Goal: Communication & Community: Participate in discussion

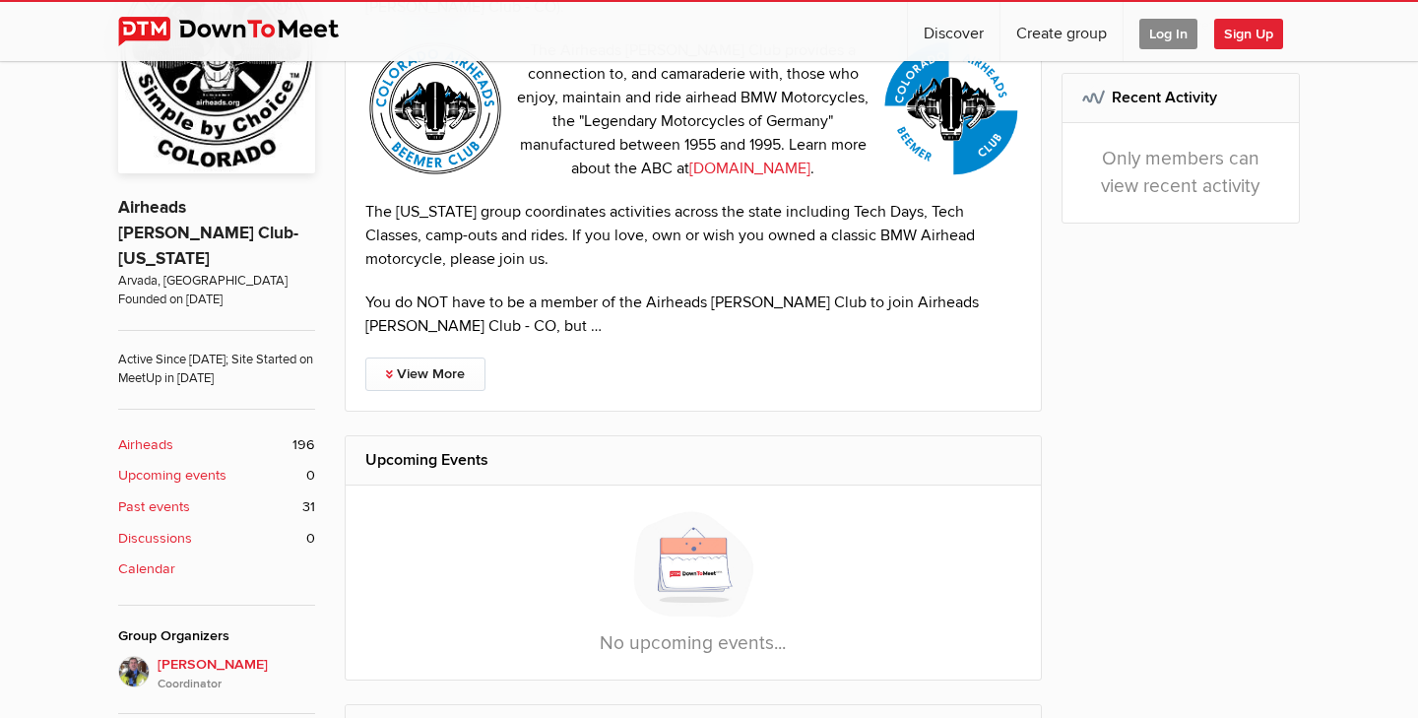
scroll to position [532, 0]
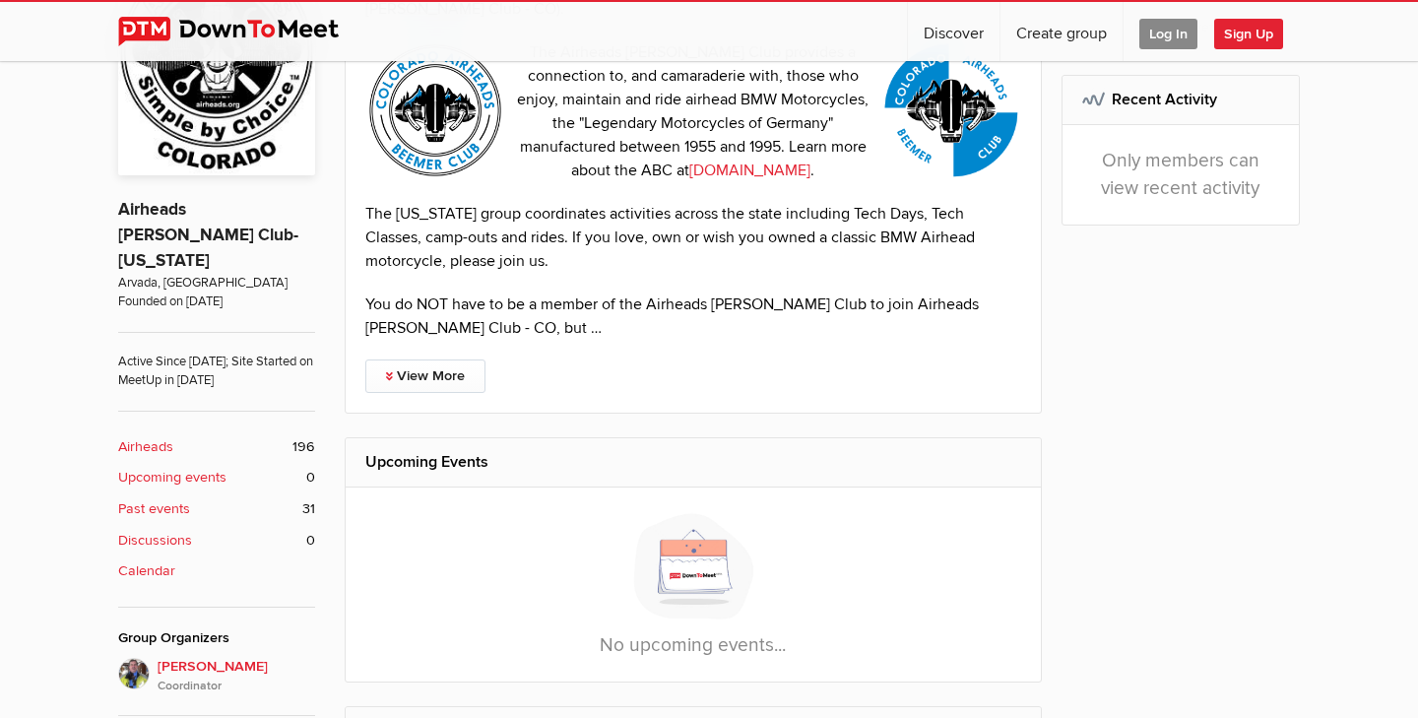
click at [152, 530] on b "Discussions" at bounding box center [155, 541] width 74 height 22
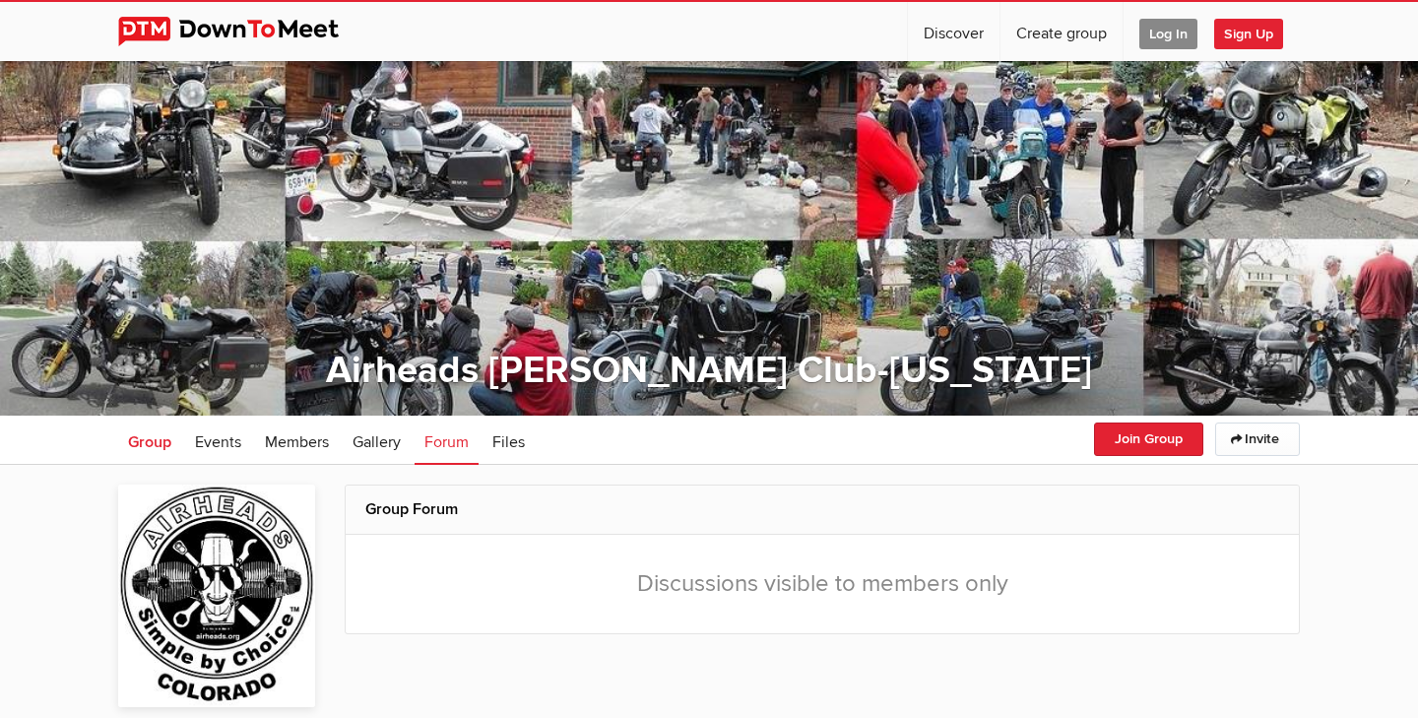
click at [160, 439] on span "Group" at bounding box center [149, 442] width 43 height 20
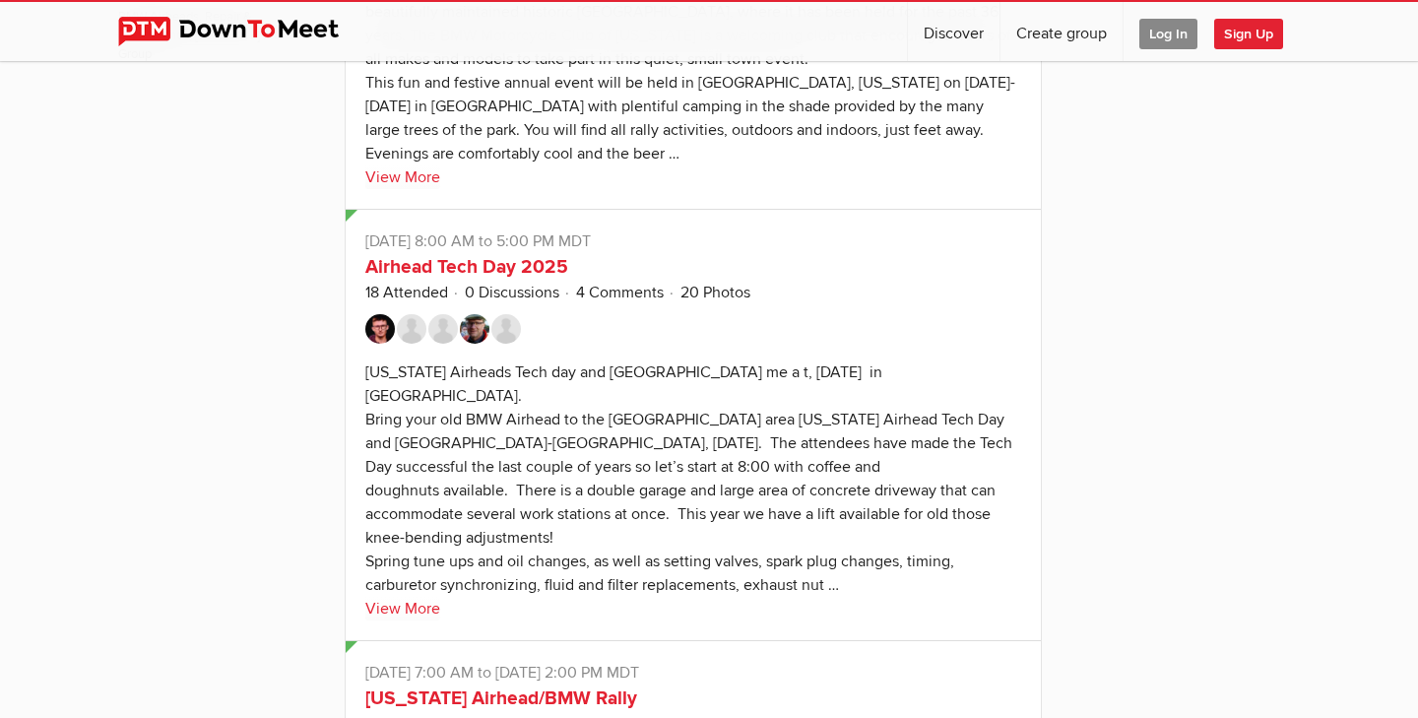
scroll to position [1489, 0]
click at [385, 595] on link "View More" at bounding box center [402, 607] width 75 height 24
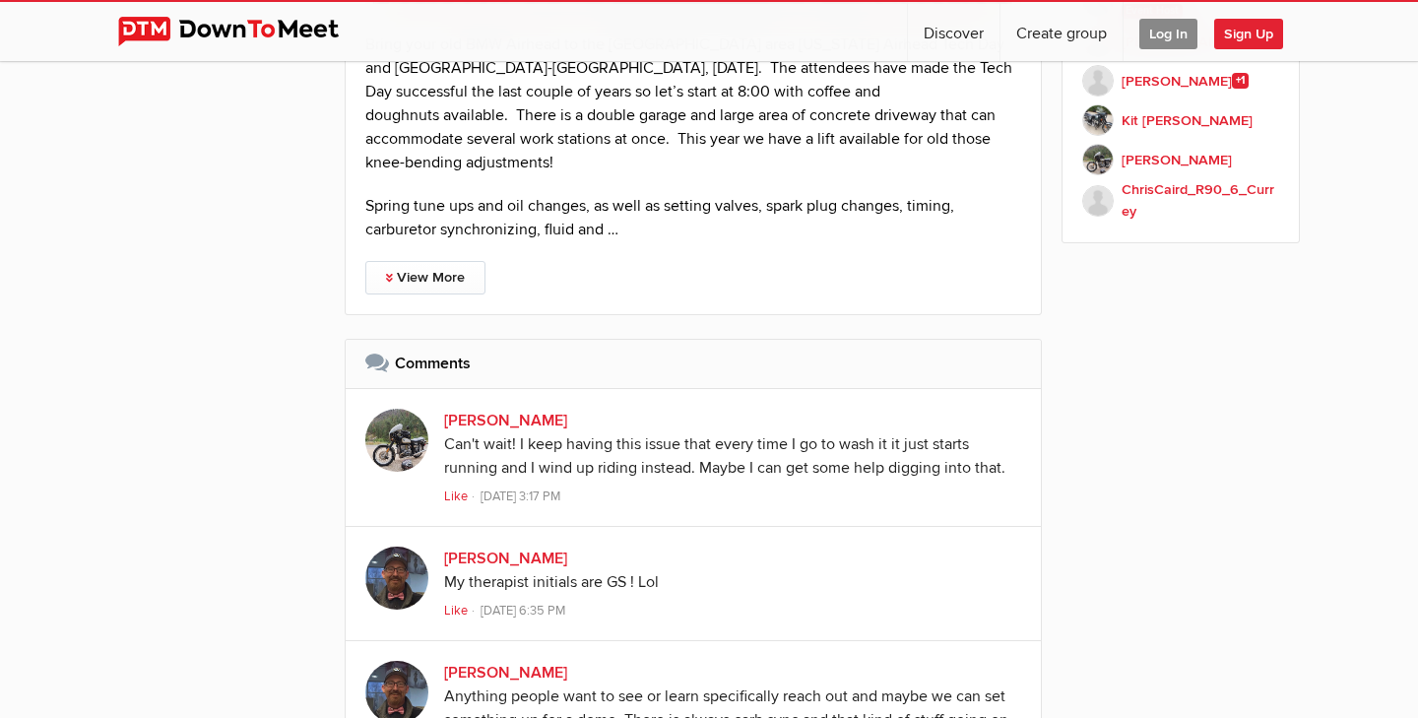
scroll to position [1875, 0]
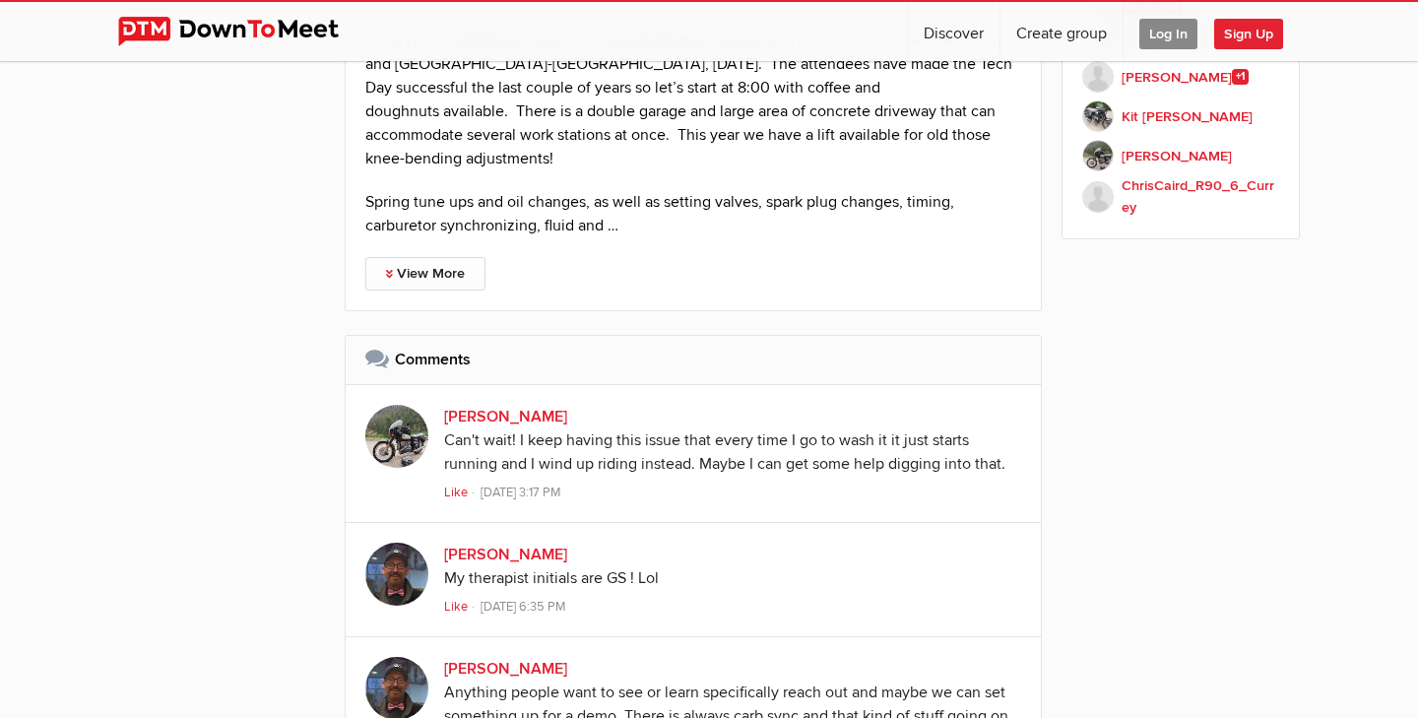
click at [498, 407] on link "[PERSON_NAME]" at bounding box center [505, 417] width 123 height 20
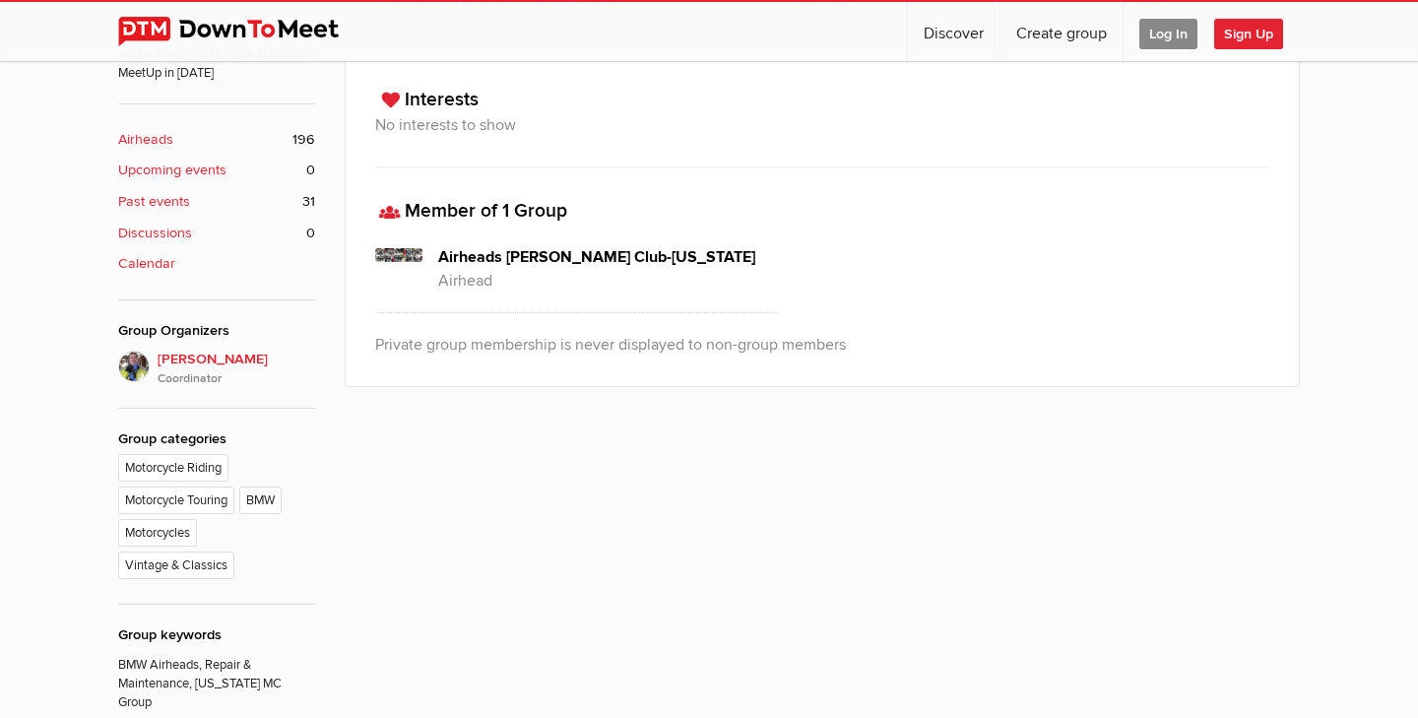
scroll to position [869, 0]
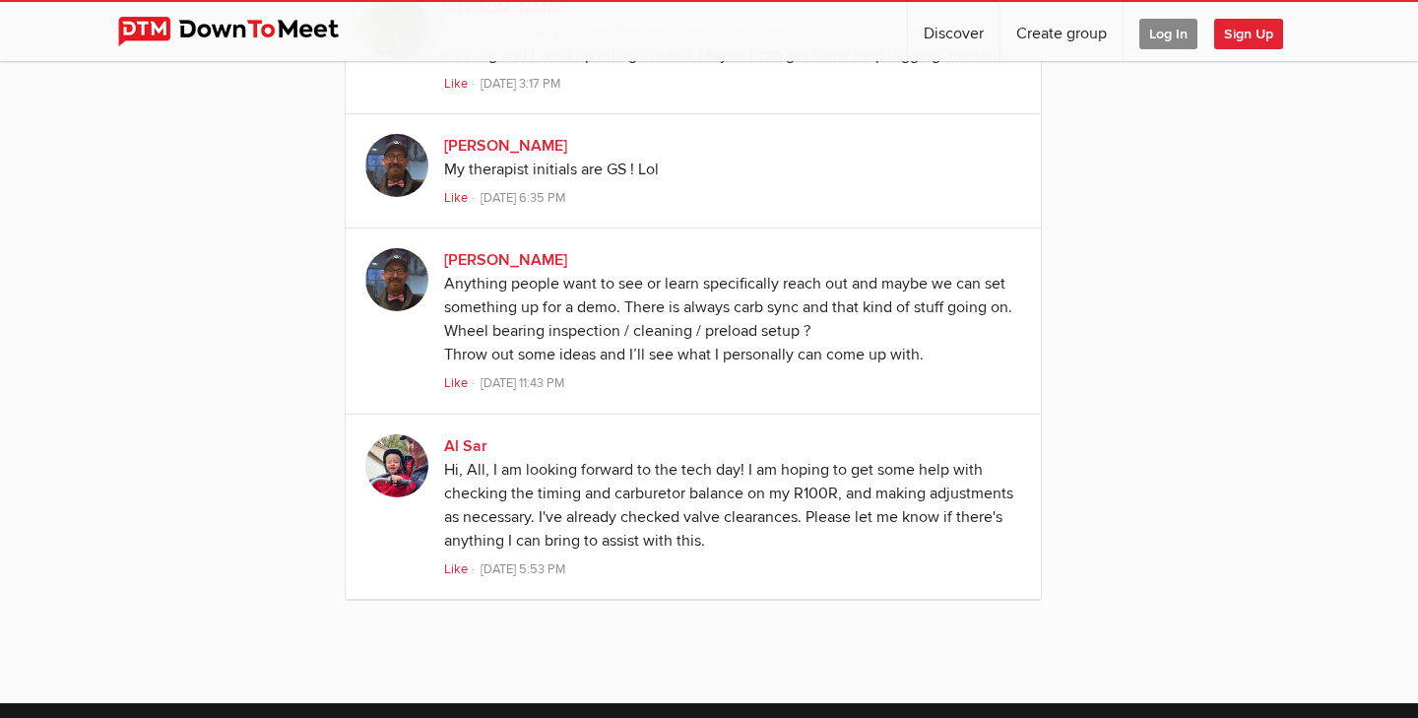
scroll to position [2283, 0]
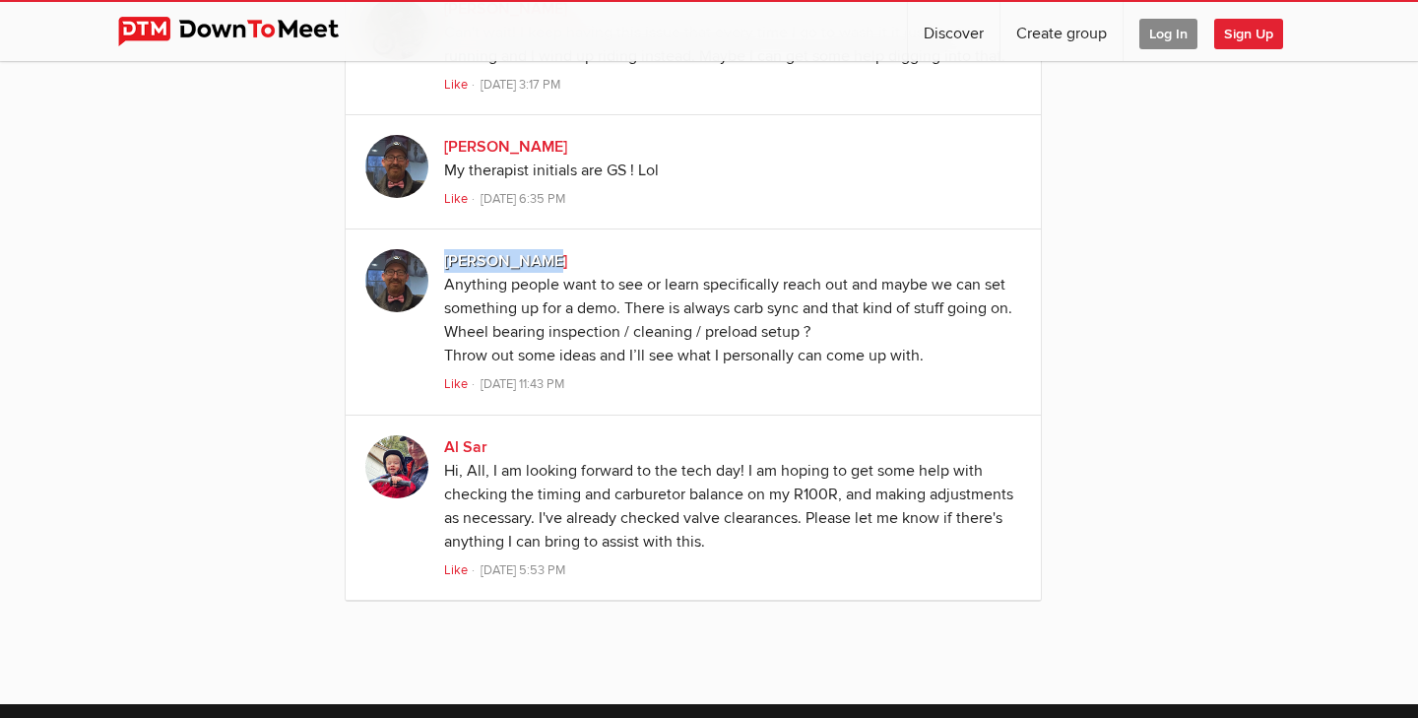
drag, startPoint x: 550, startPoint y: 232, endPoint x: 446, endPoint y: 231, distance: 103.4
click at [446, 249] on div "[PERSON_NAME]" at bounding box center [732, 261] width 577 height 24
copy link "[PERSON_NAME]"
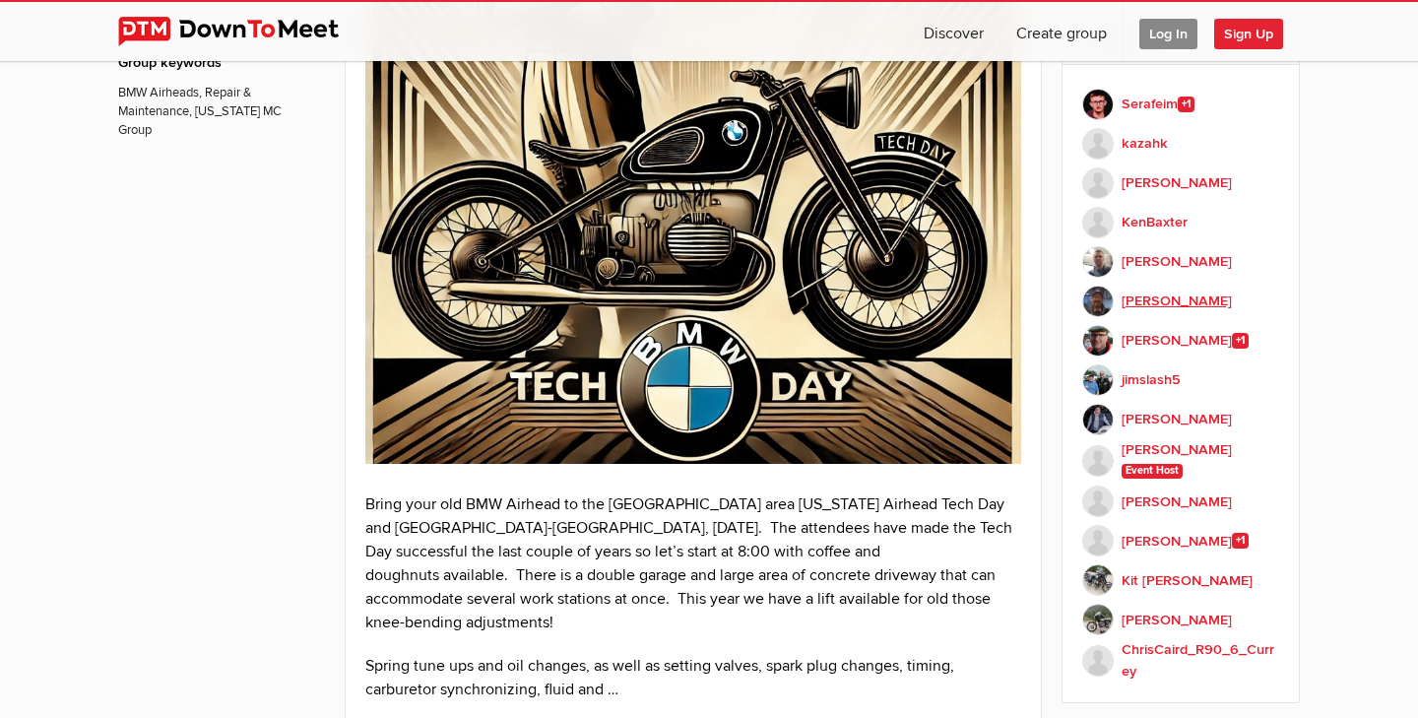
scroll to position [1413, 0]
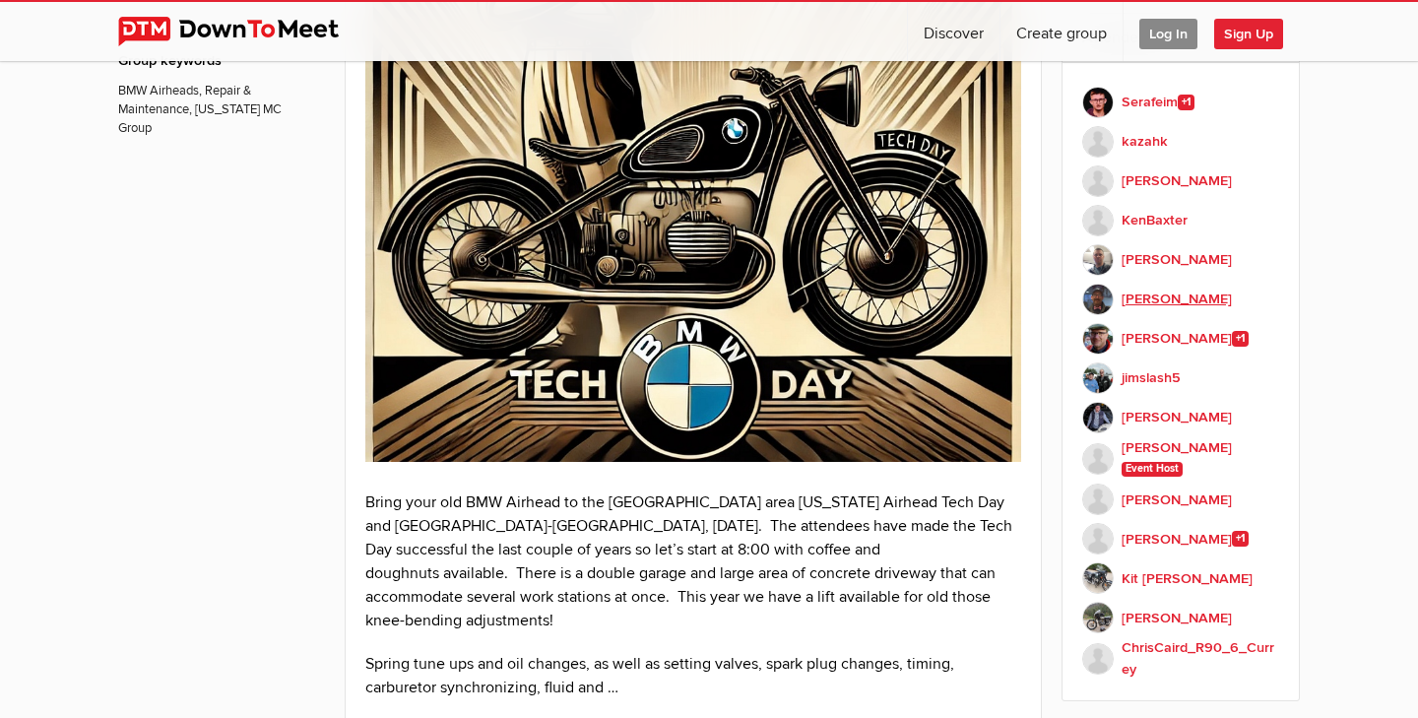
click at [1144, 302] on b "[PERSON_NAME]" at bounding box center [1177, 300] width 110 height 22
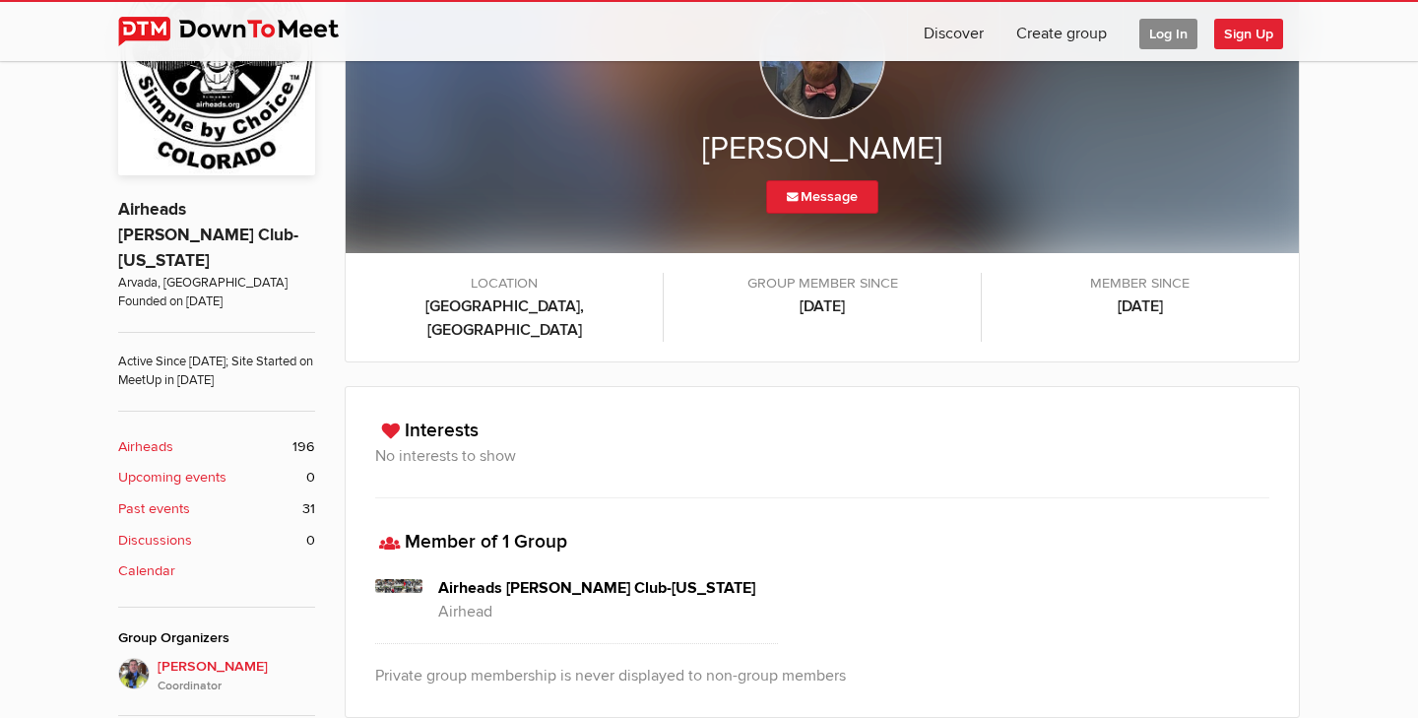
scroll to position [544, 0]
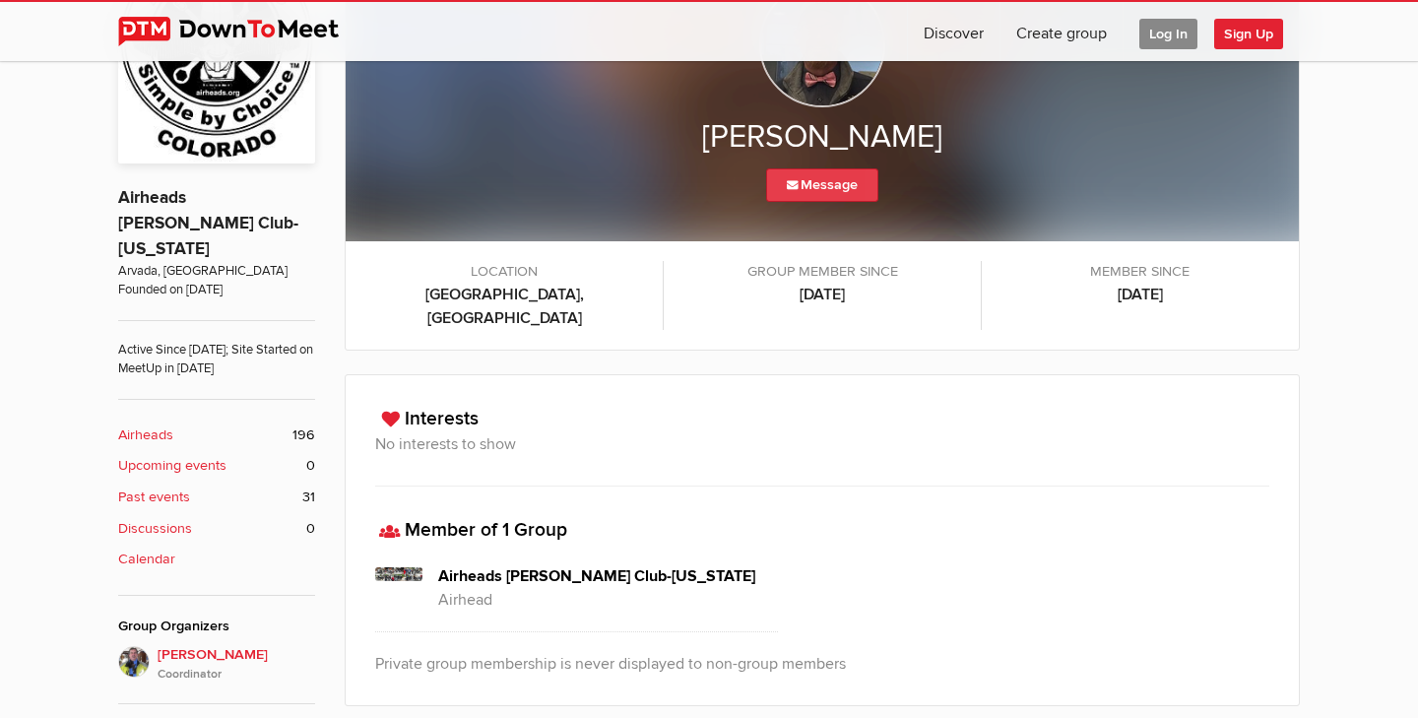
click at [800, 185] on link "Message" at bounding box center [822, 184] width 112 height 33
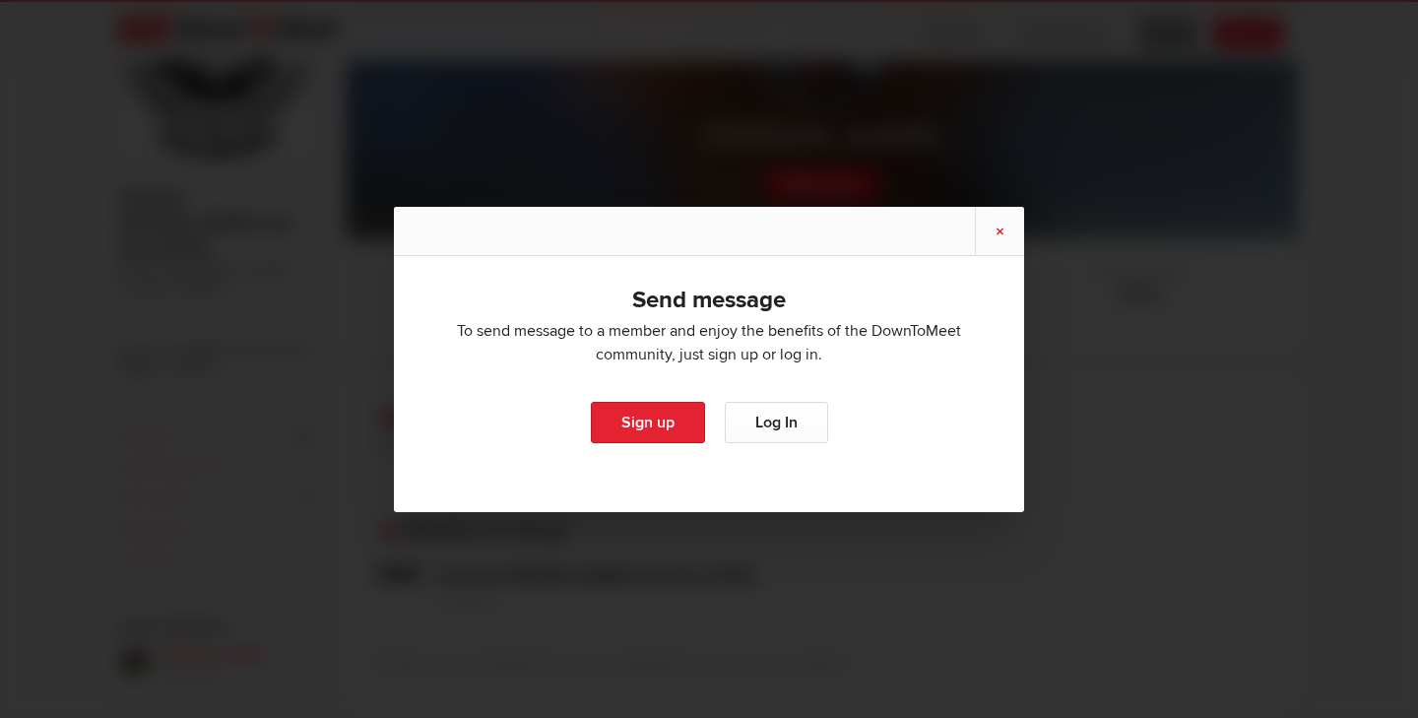
click at [996, 232] on link "×" at bounding box center [999, 231] width 49 height 48
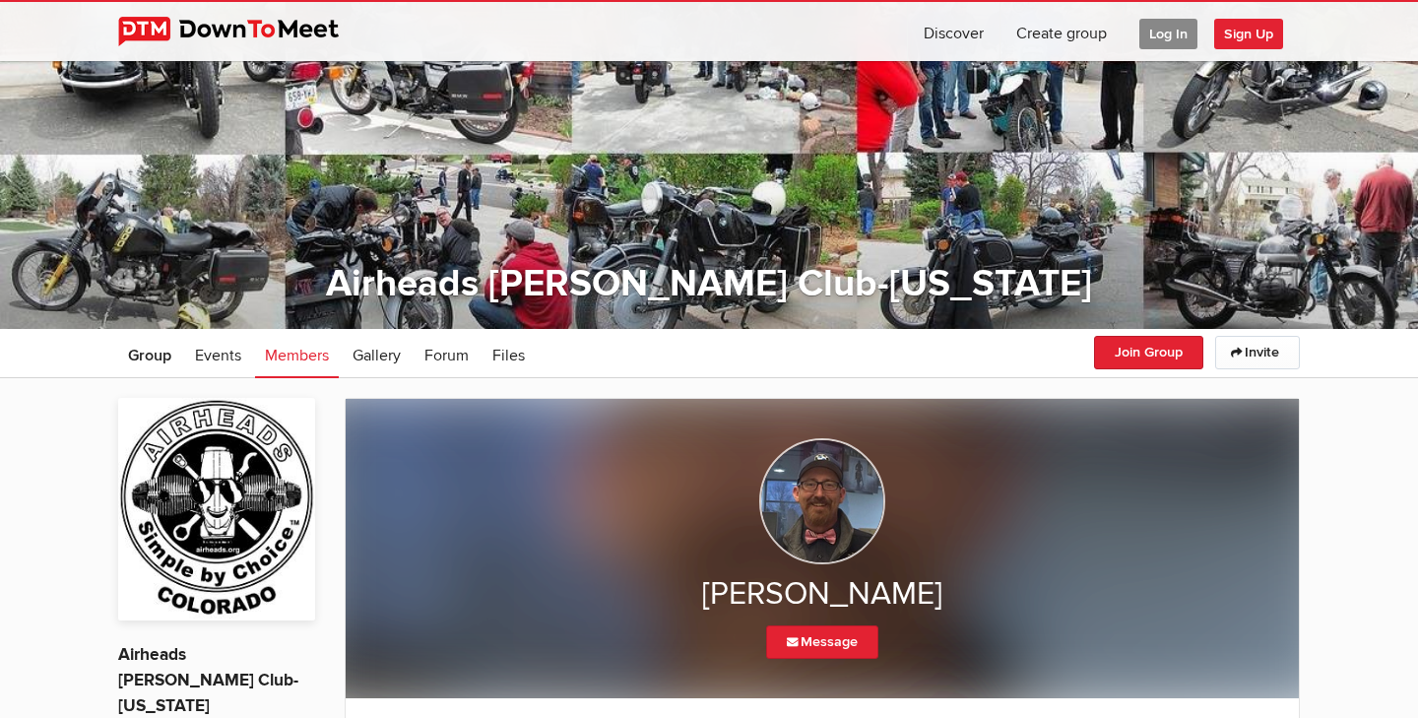
scroll to position [0, 0]
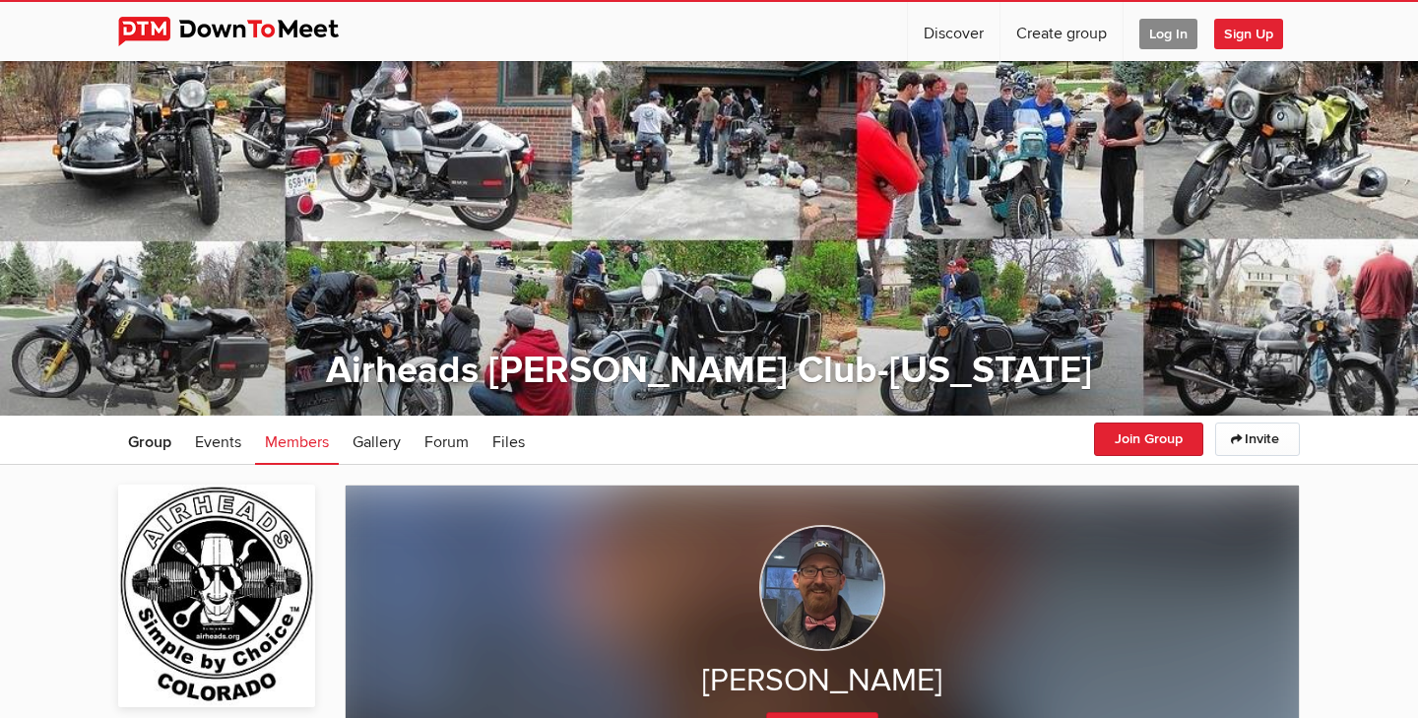
click at [283, 446] on span "Members" at bounding box center [297, 442] width 64 height 20
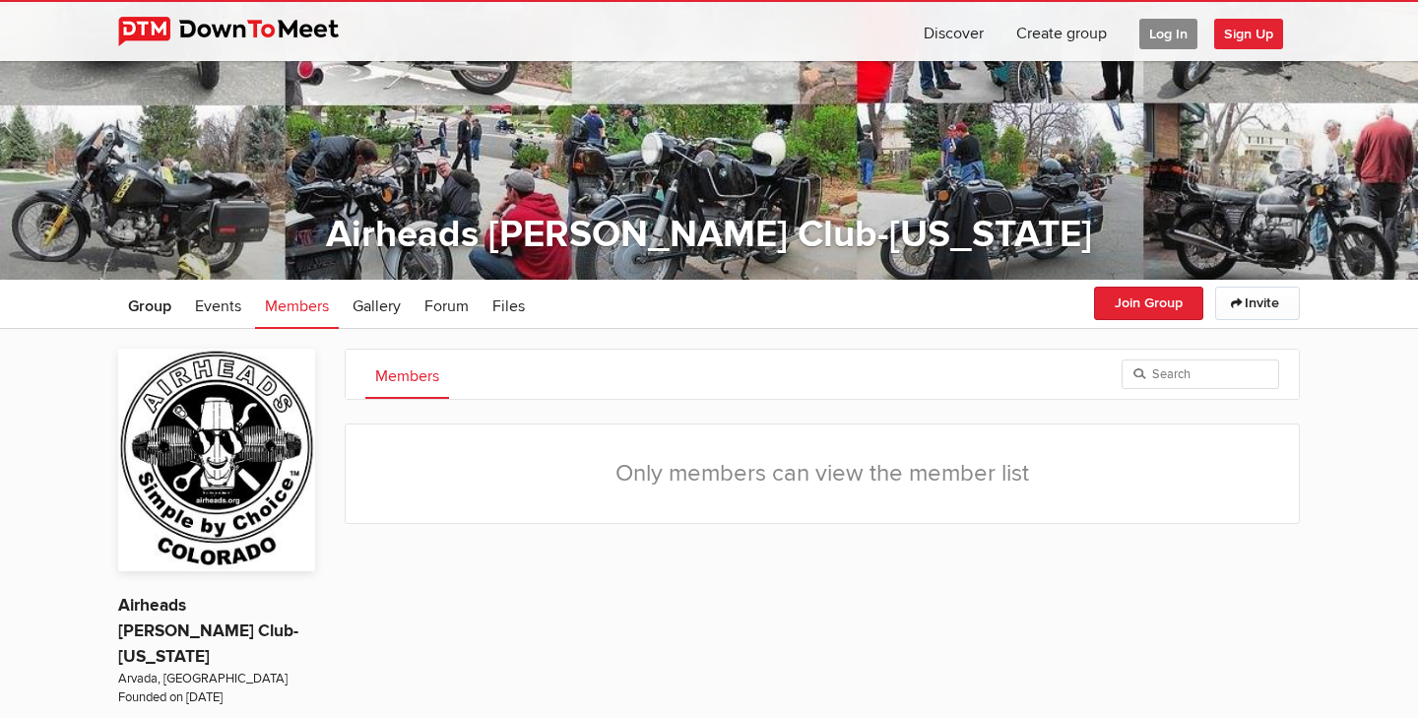
scroll to position [98, 0]
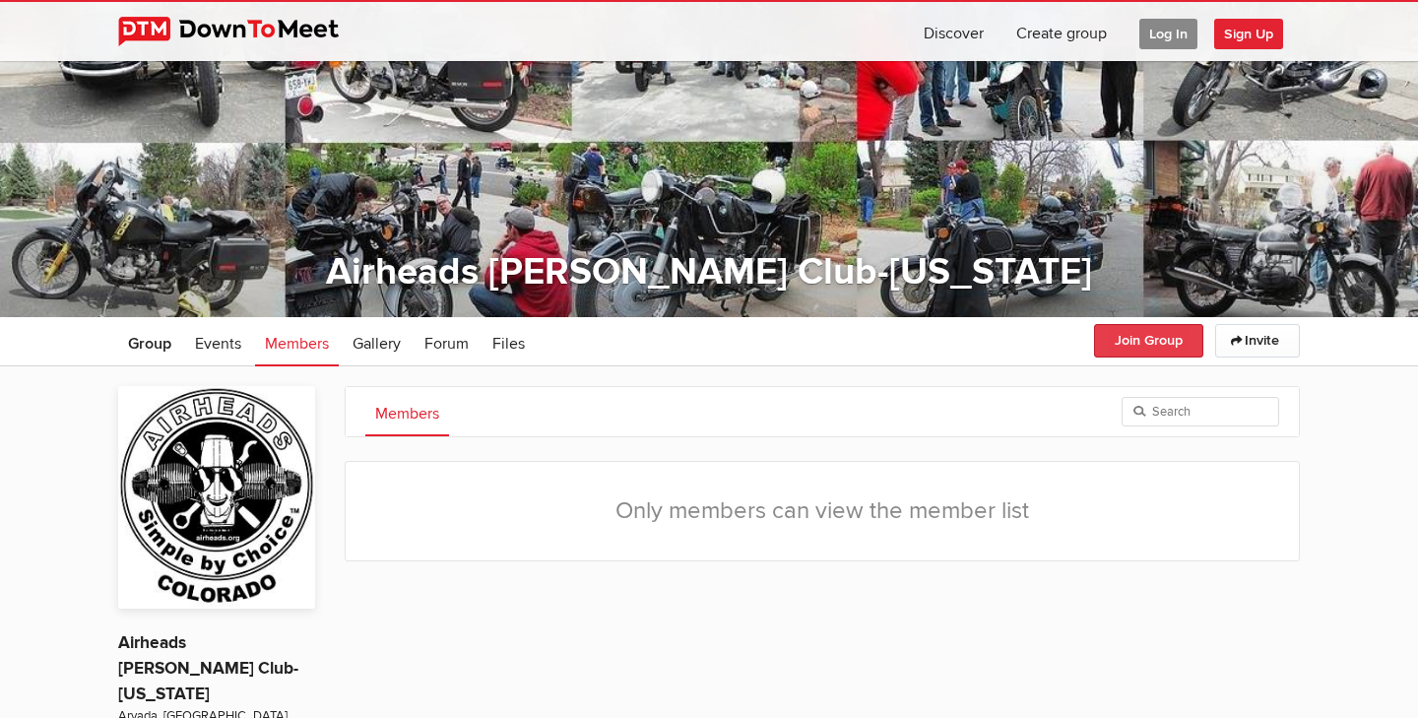
click at [1144, 333] on button "Join Group" at bounding box center [1148, 340] width 109 height 33
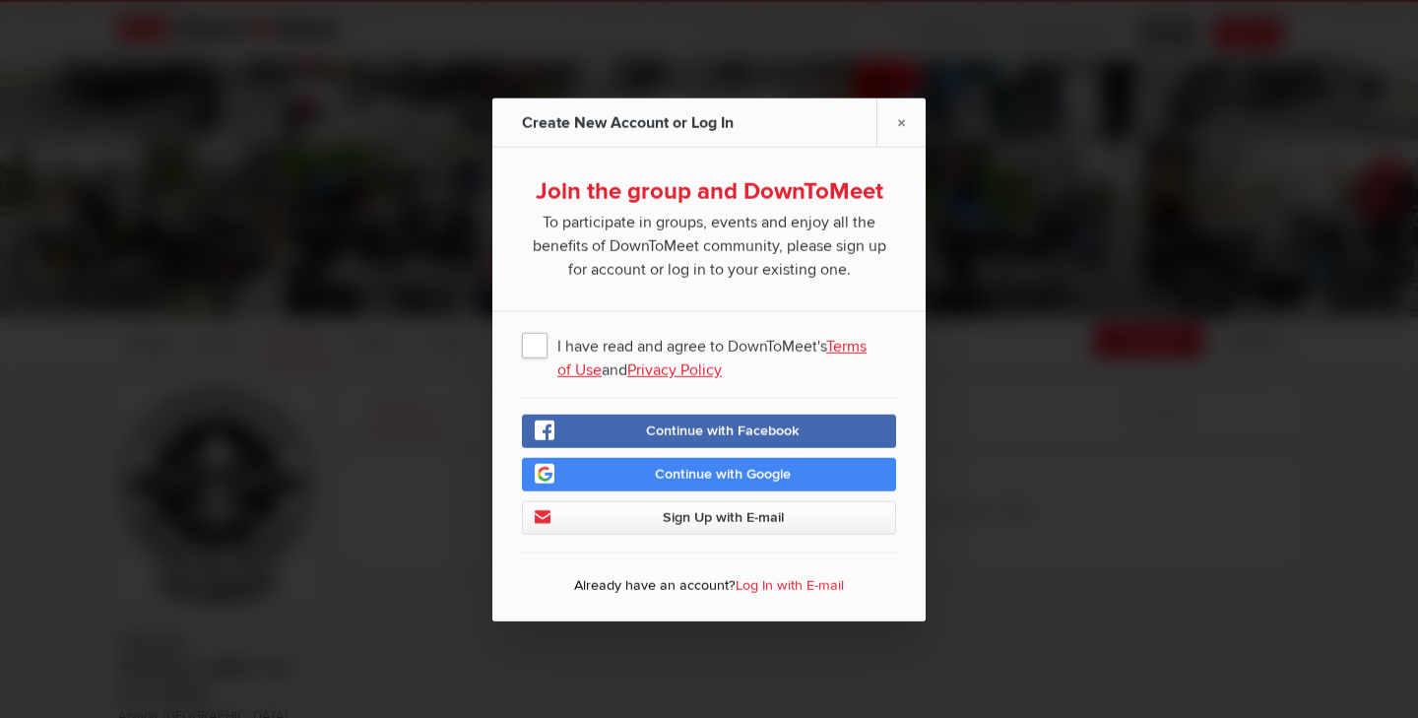
click at [528, 351] on span "I have read and agree to DownToMeet's Terms of Use and Privacy Policy" at bounding box center [709, 343] width 374 height 35
click at [0, 0] on input "I have read and agree to DownToMeet's Terms of Use and Privacy Policy" at bounding box center [0, 0] width 0 height 0
click at [712, 478] on span "Continue with Google" at bounding box center [723, 473] width 136 height 17
click at [722, 475] on span "Continue with Google" at bounding box center [723, 473] width 136 height 17
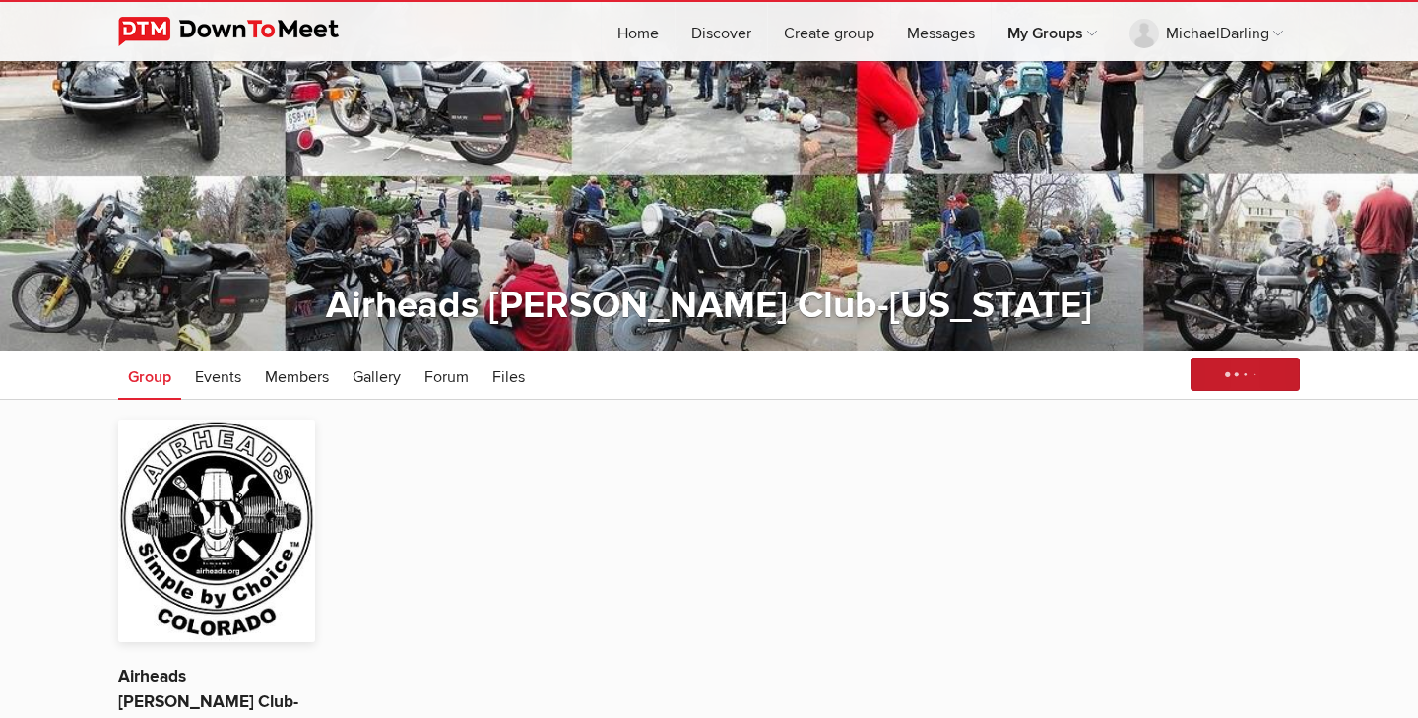
scroll to position [72, 0]
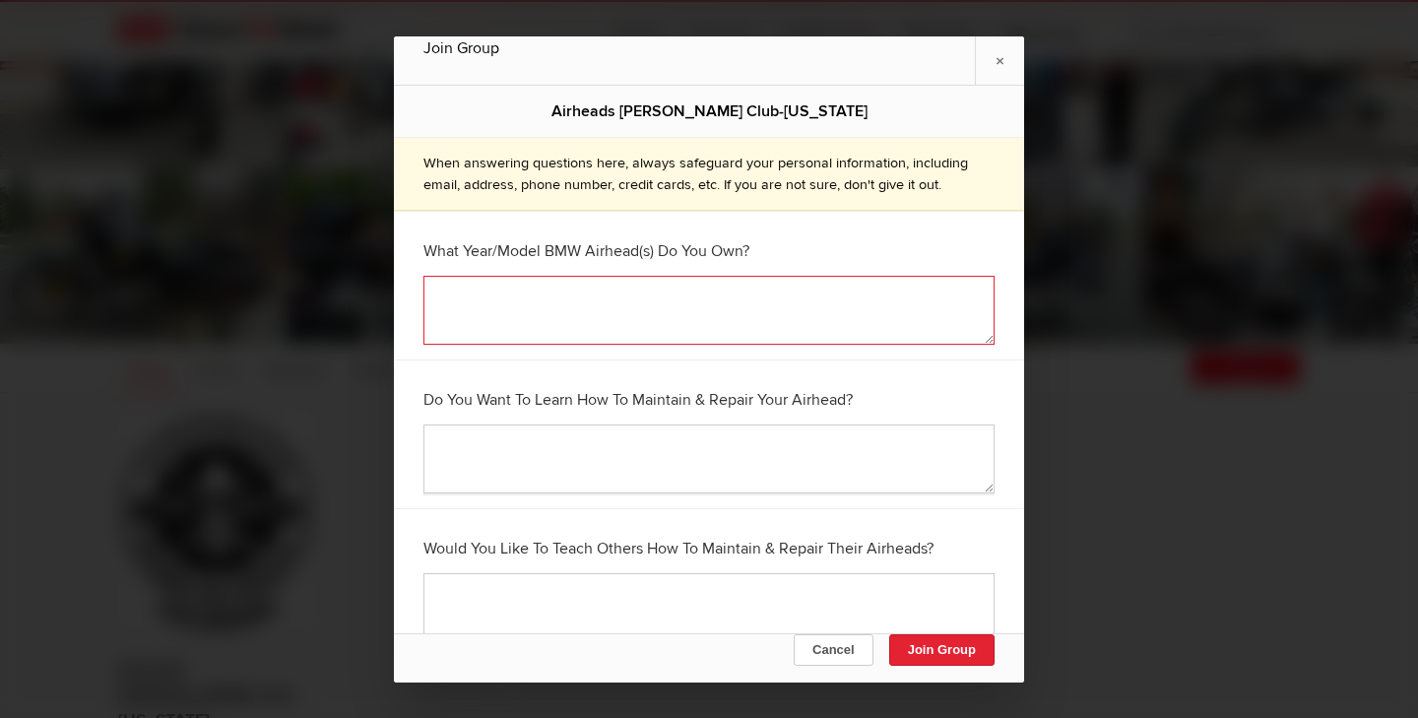
click at [612, 311] on textarea at bounding box center [708, 310] width 571 height 69
type textarea "1983 R100"
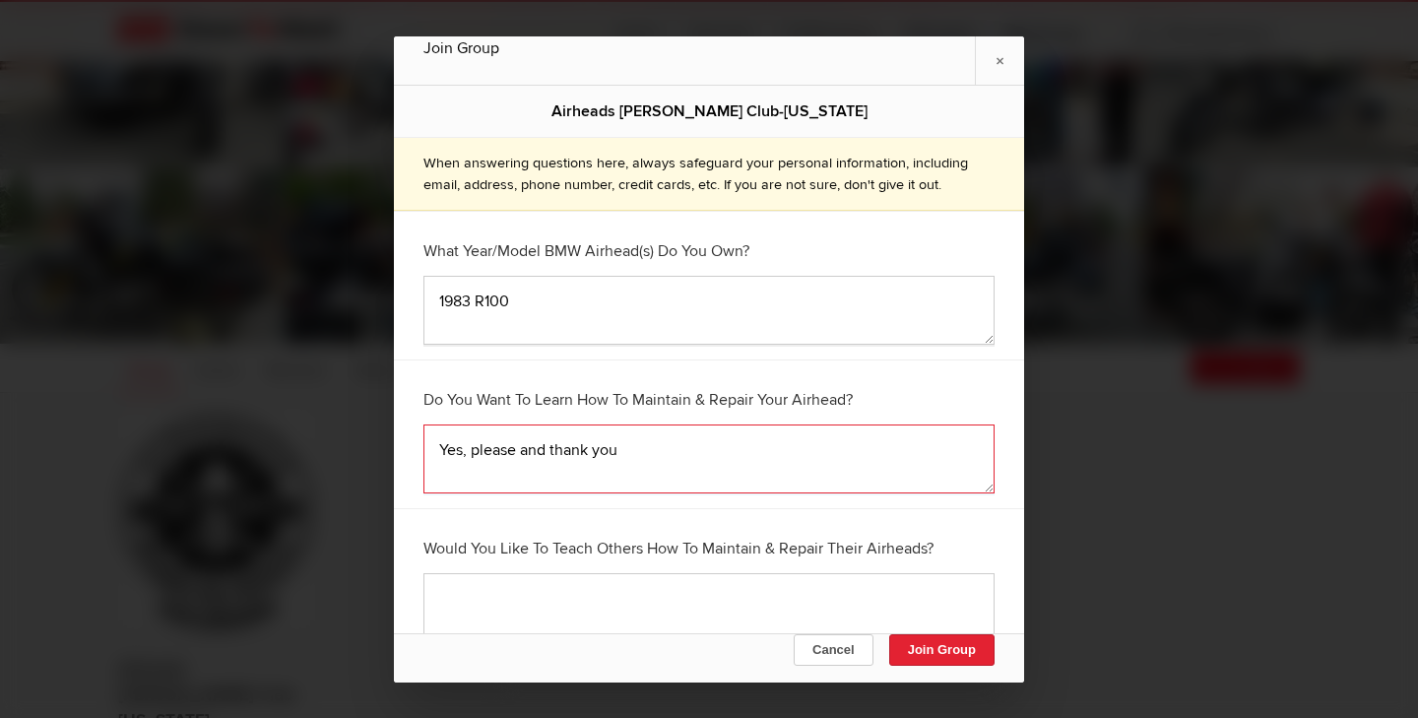
type textarea "Yes, please and thank you"
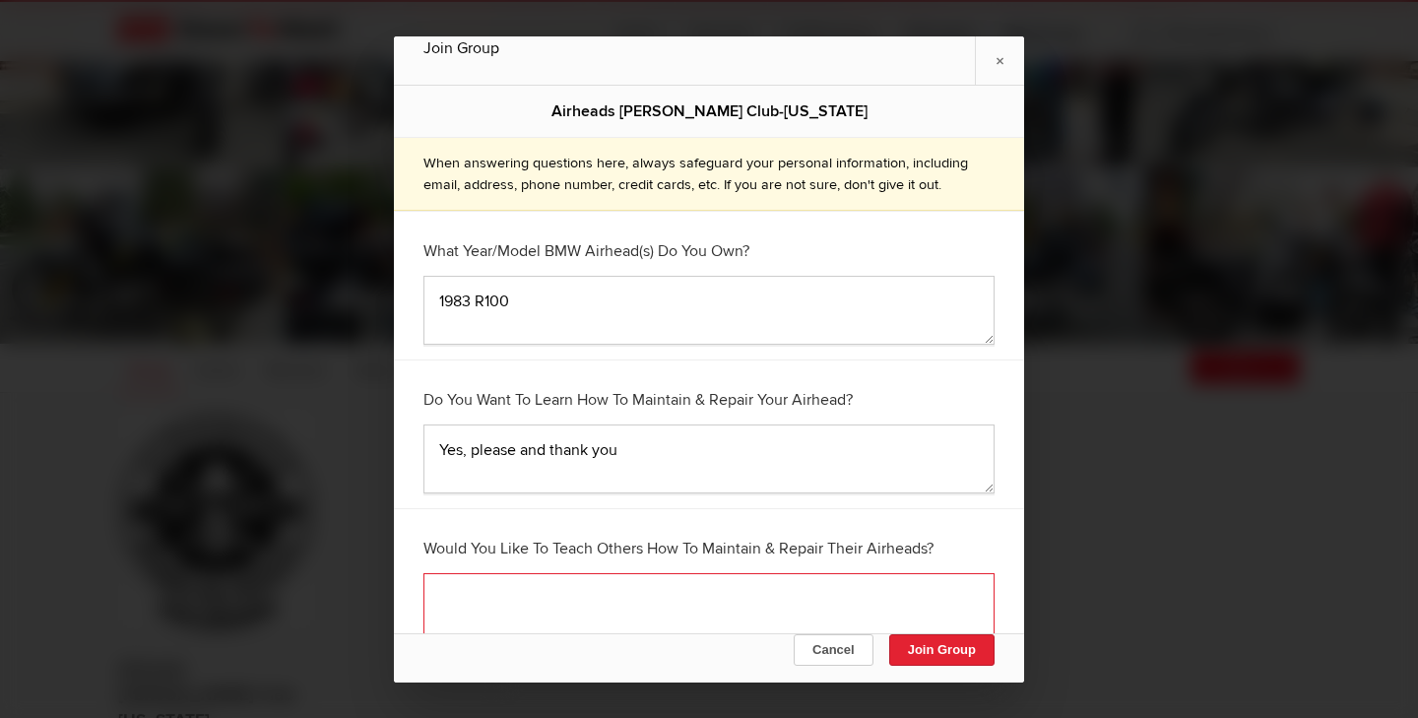
click at [618, 598] on textarea at bounding box center [708, 607] width 571 height 69
type textarea "S"
type textarea "U"
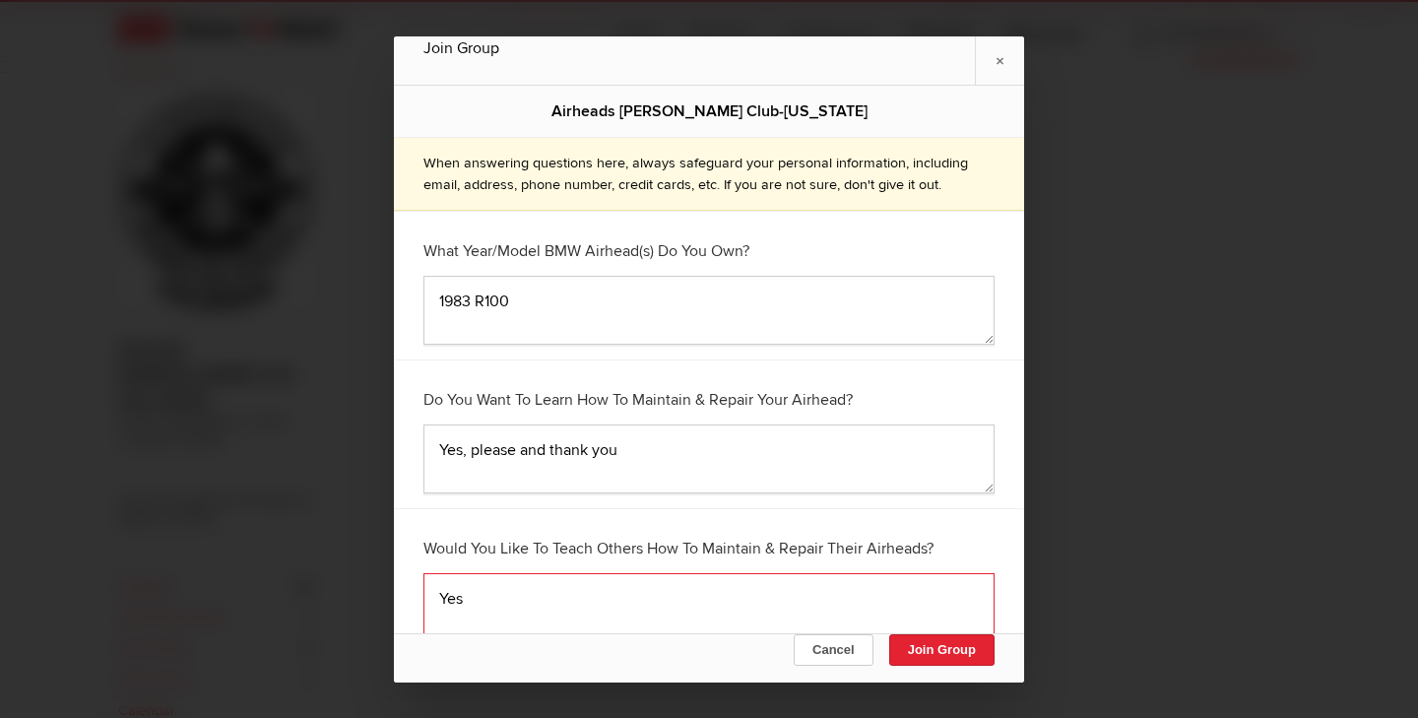
scroll to position [402, 0]
type textarea "Yes"
click at [927, 656] on button "Join Group" at bounding box center [941, 650] width 105 height 32
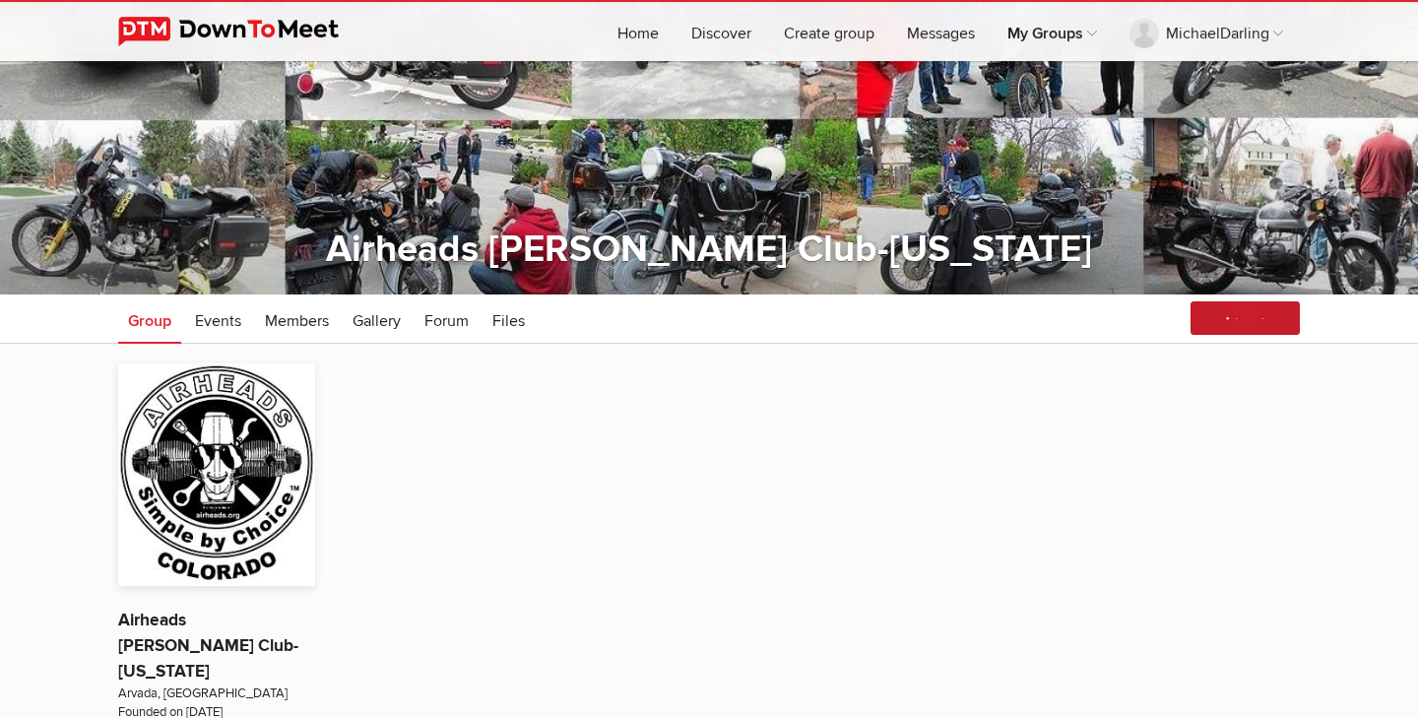
scroll to position [114, 0]
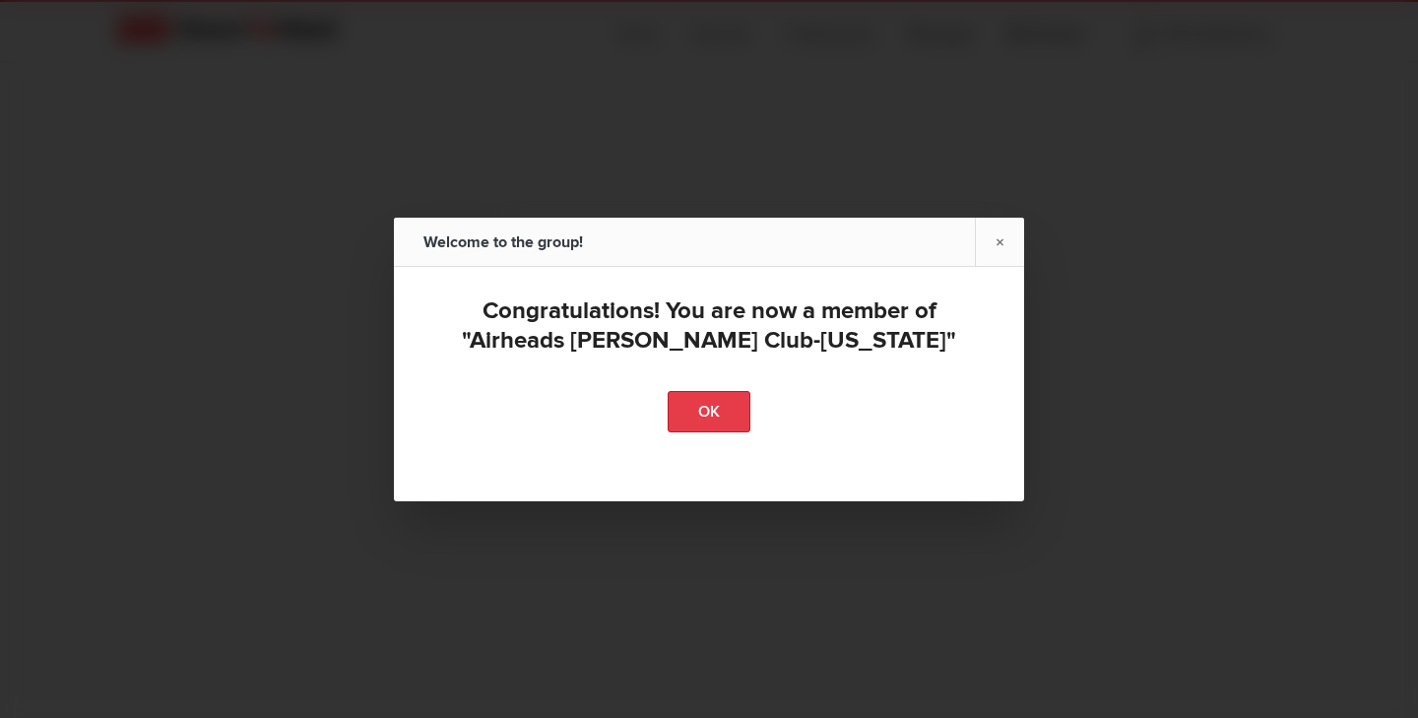
click at [744, 413] on link "OK" at bounding box center [709, 411] width 83 height 41
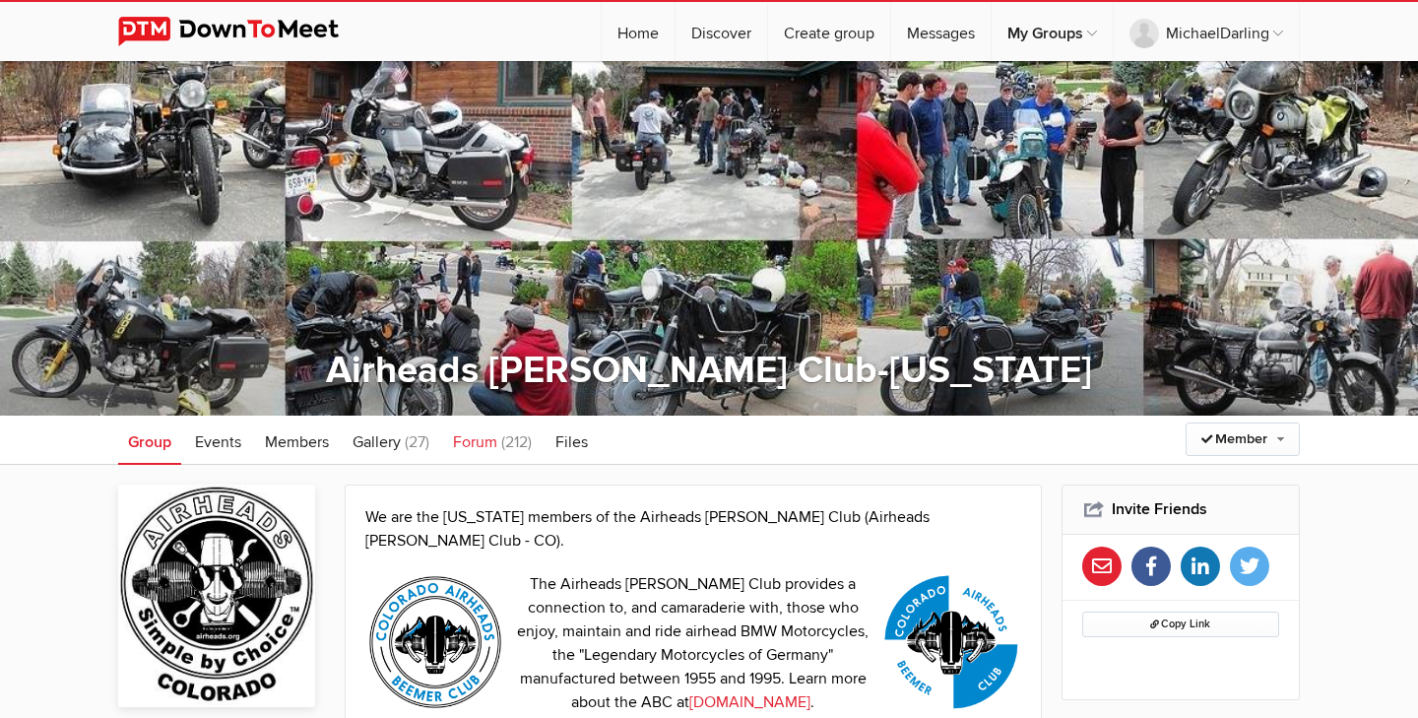
click at [488, 443] on span "Forum" at bounding box center [475, 442] width 44 height 20
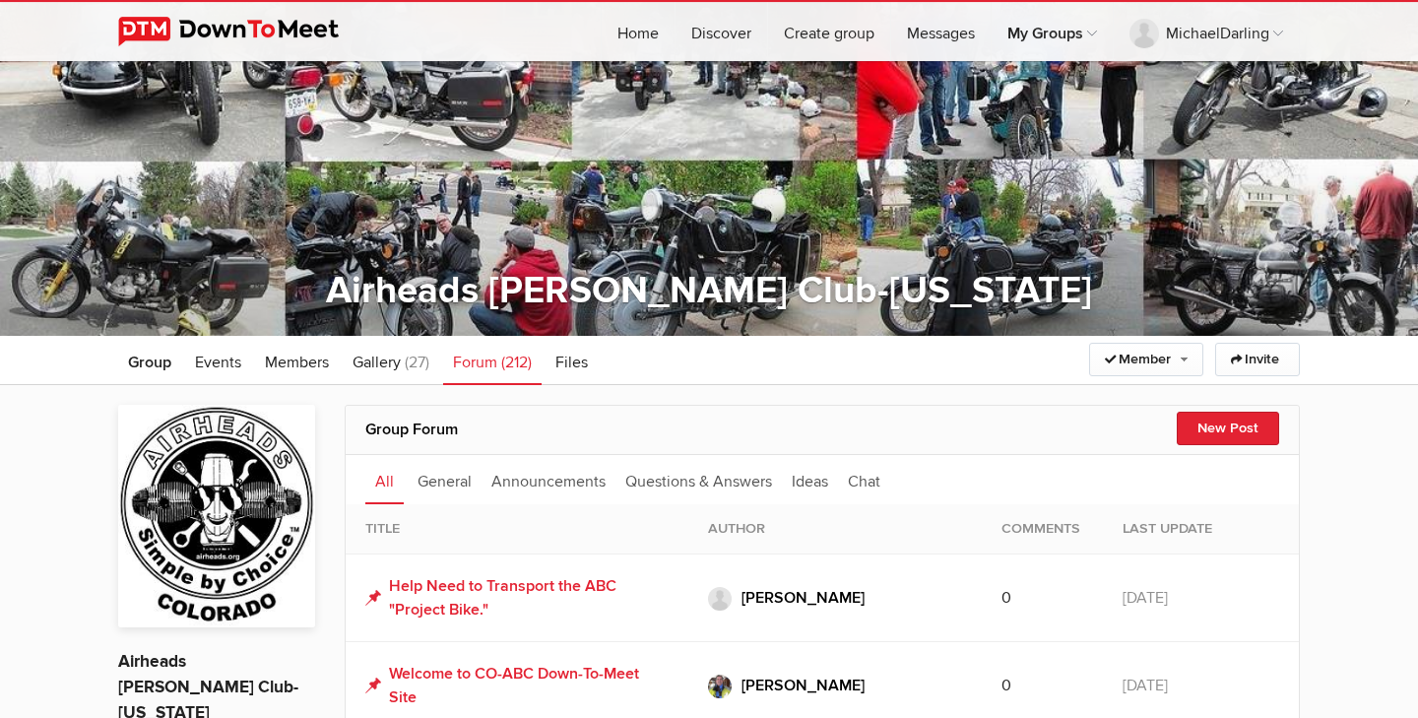
scroll to position [83, 0]
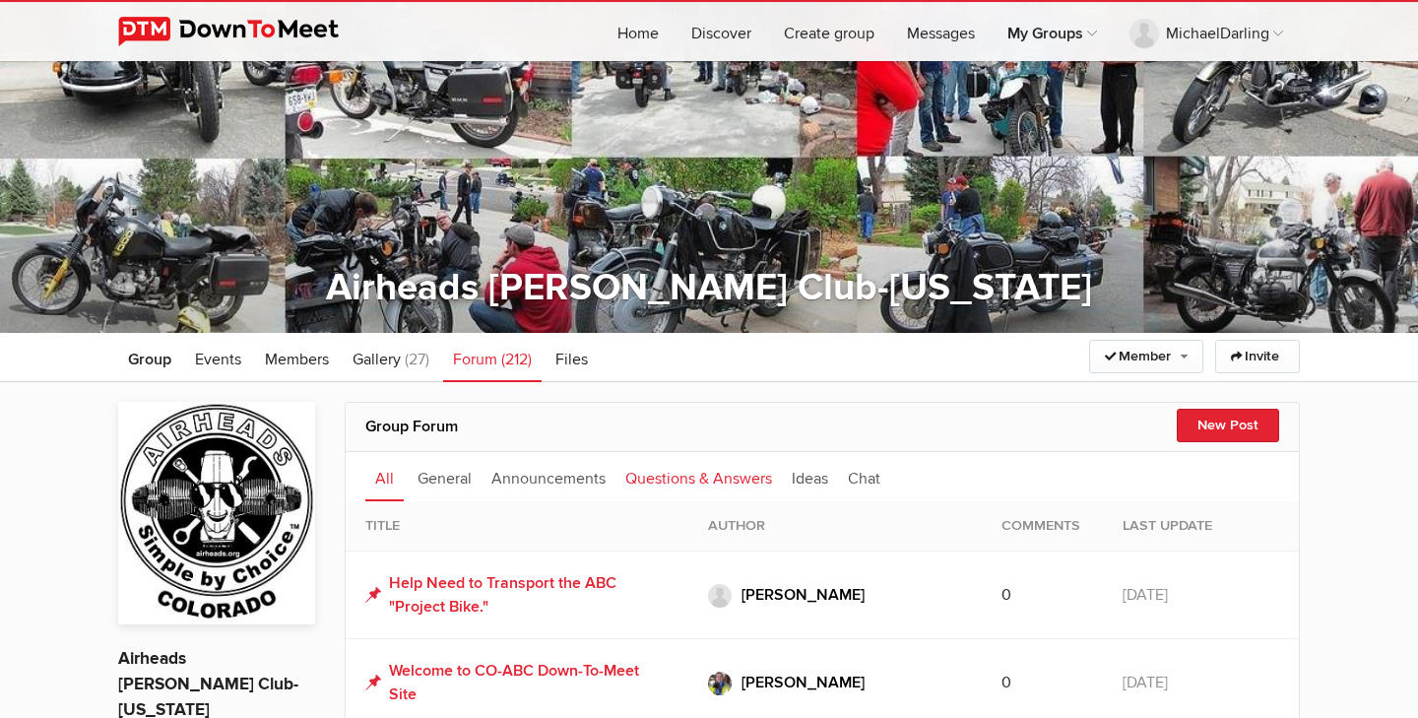
click at [689, 486] on link "Questions & Answers" at bounding box center [699, 476] width 166 height 49
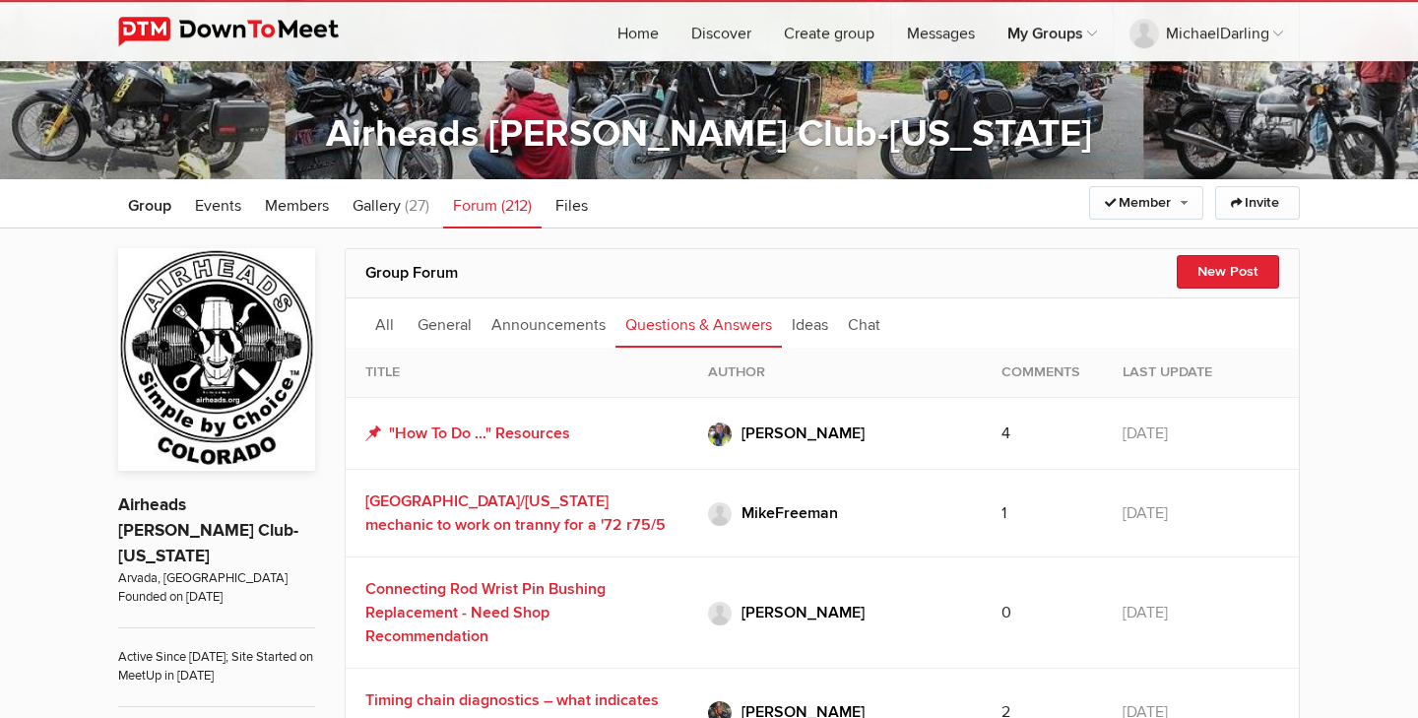
scroll to position [247, 0]
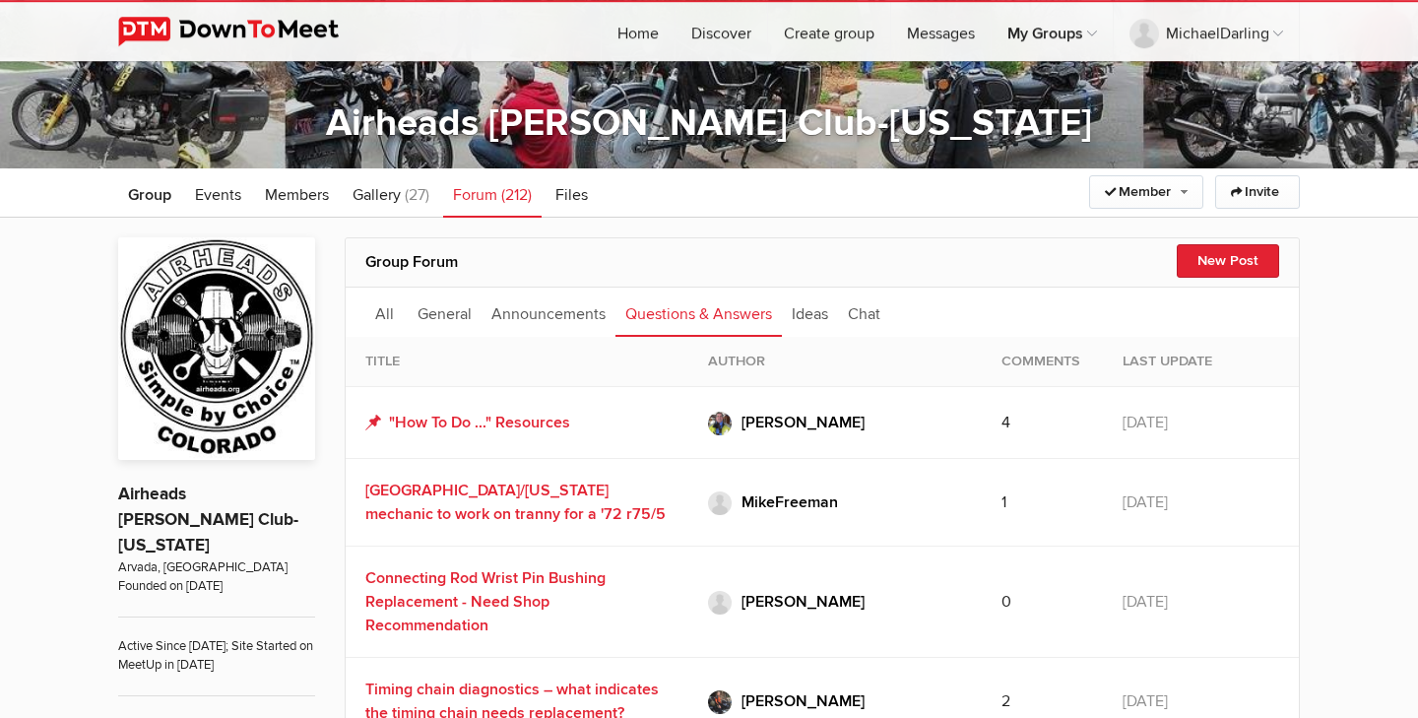
click at [658, 317] on link "Questions & Answers" at bounding box center [699, 312] width 166 height 49
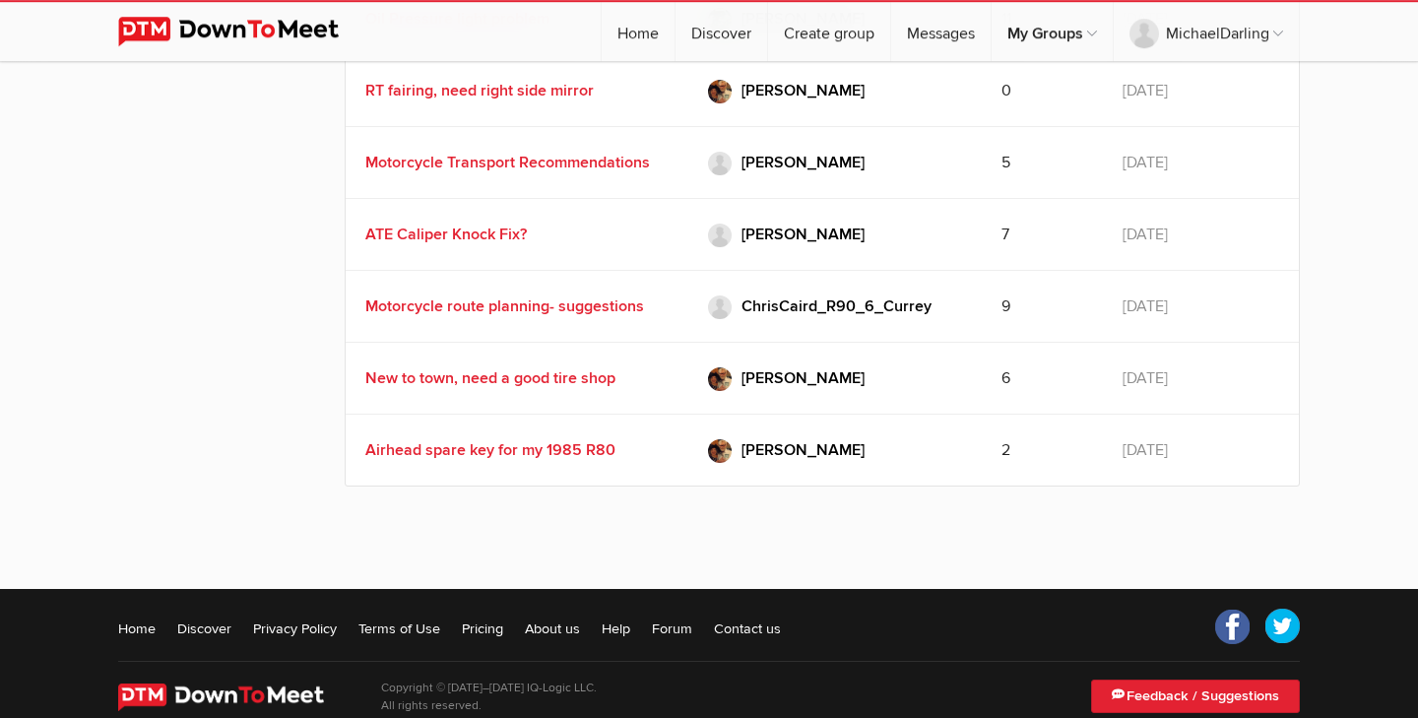
scroll to position [3072, 0]
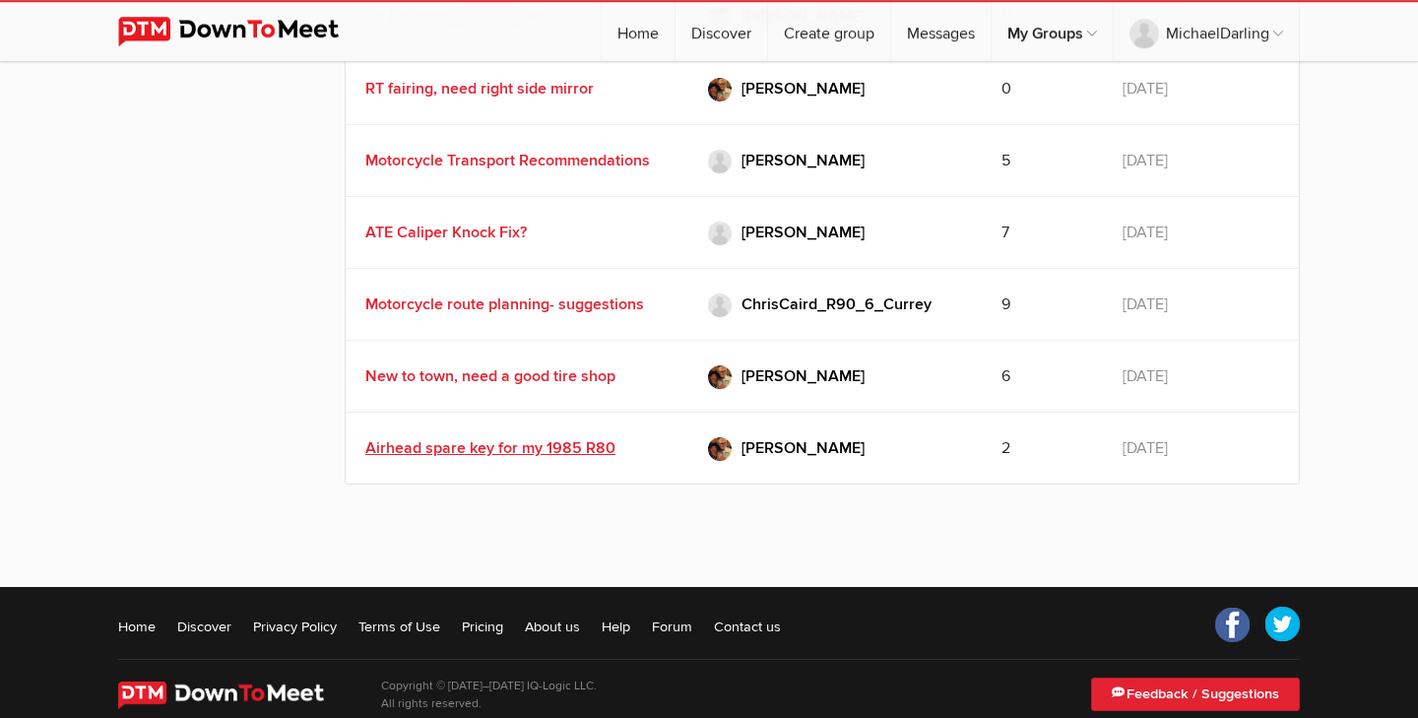
click at [560, 438] on link "Airhead spare key for my 1985 R80" at bounding box center [490, 448] width 250 height 20
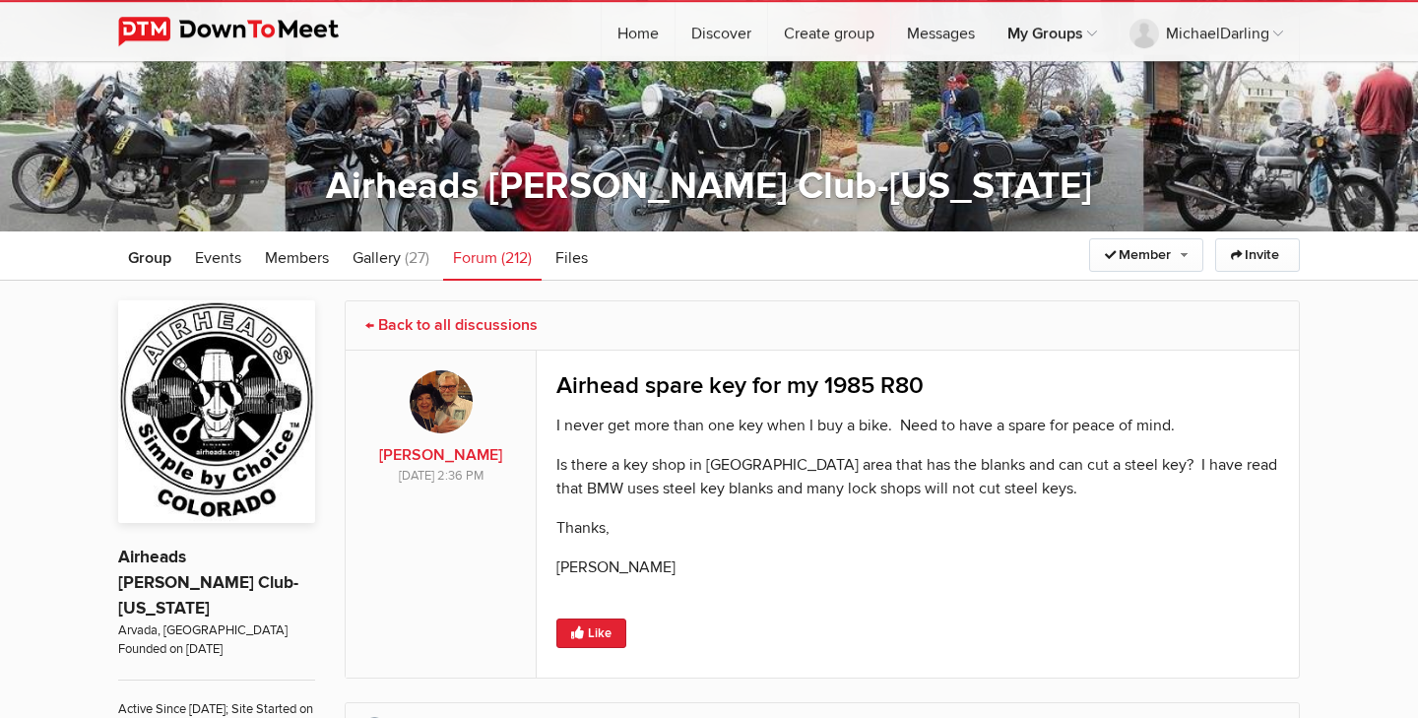
scroll to position [167, 0]
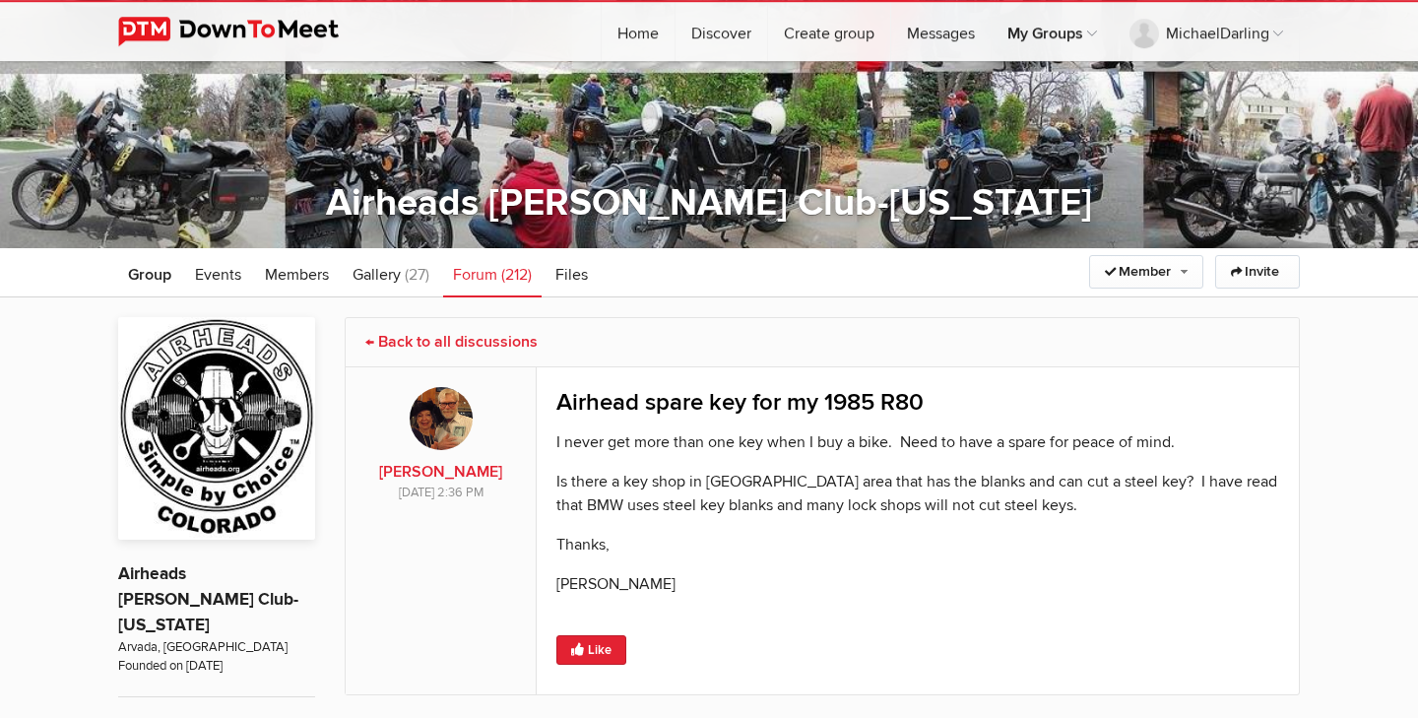
click at [440, 335] on link "← Back to all discussions" at bounding box center [451, 342] width 172 height 20
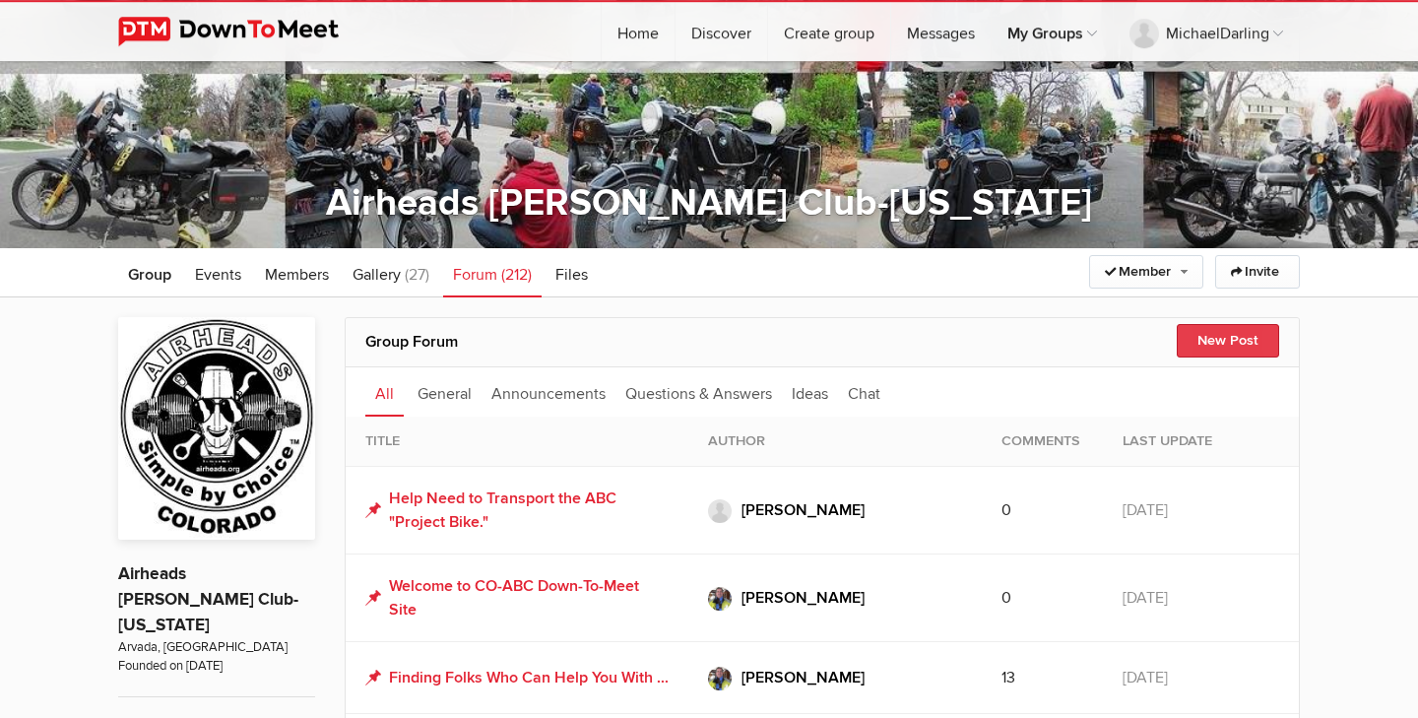
click at [1200, 345] on button "New Post" at bounding box center [1228, 340] width 102 height 33
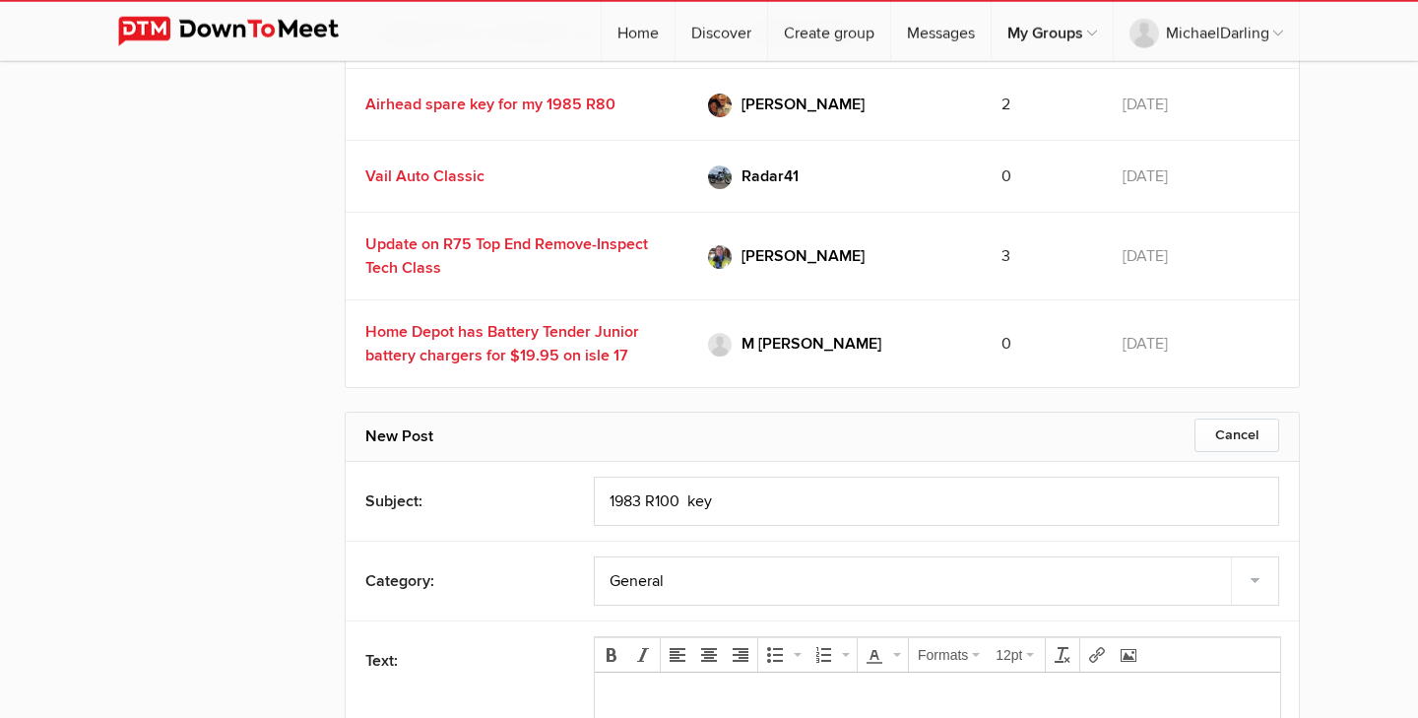
type input "1983 R100 key"
click at [671, 705] on p at bounding box center [938, 699] width 654 height 24
click at [809, 702] on p "I own two (2) keys for a 19830 R100." at bounding box center [938, 699] width 654 height 24
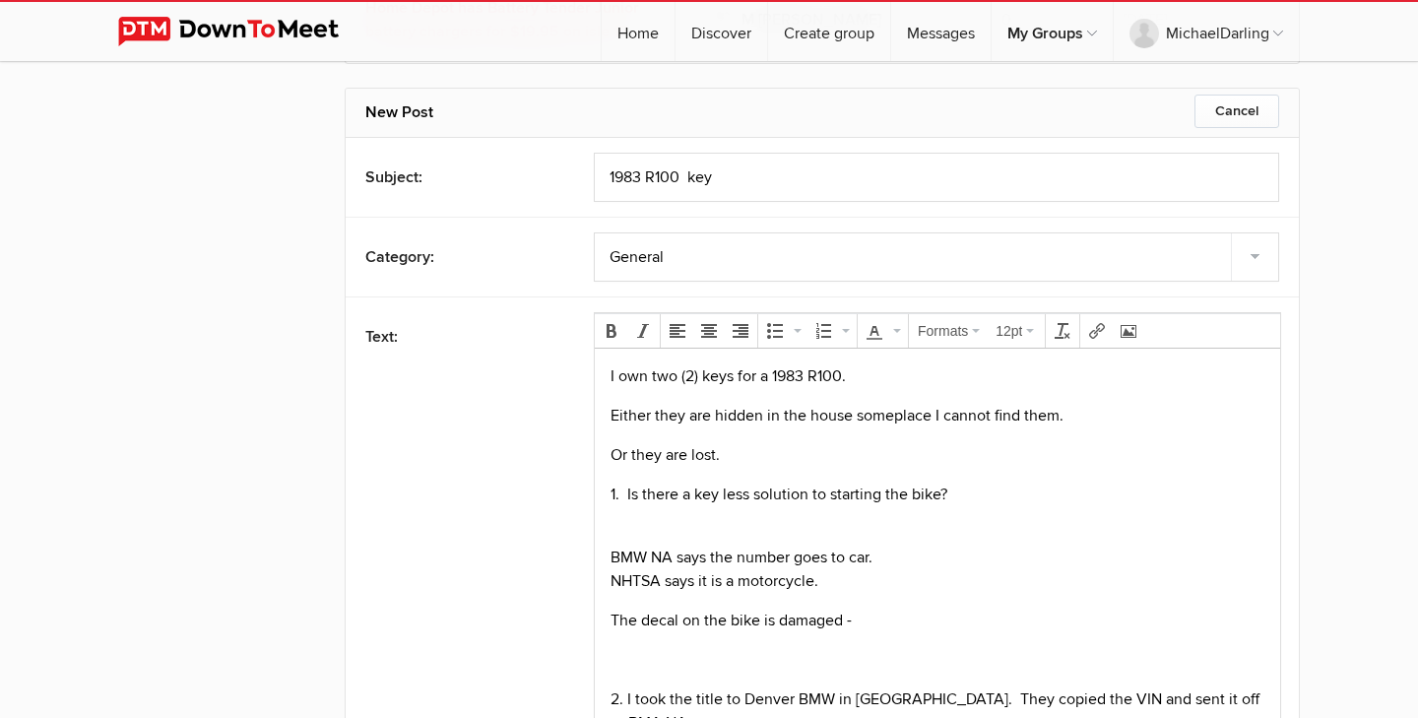
scroll to position [16704, 0]
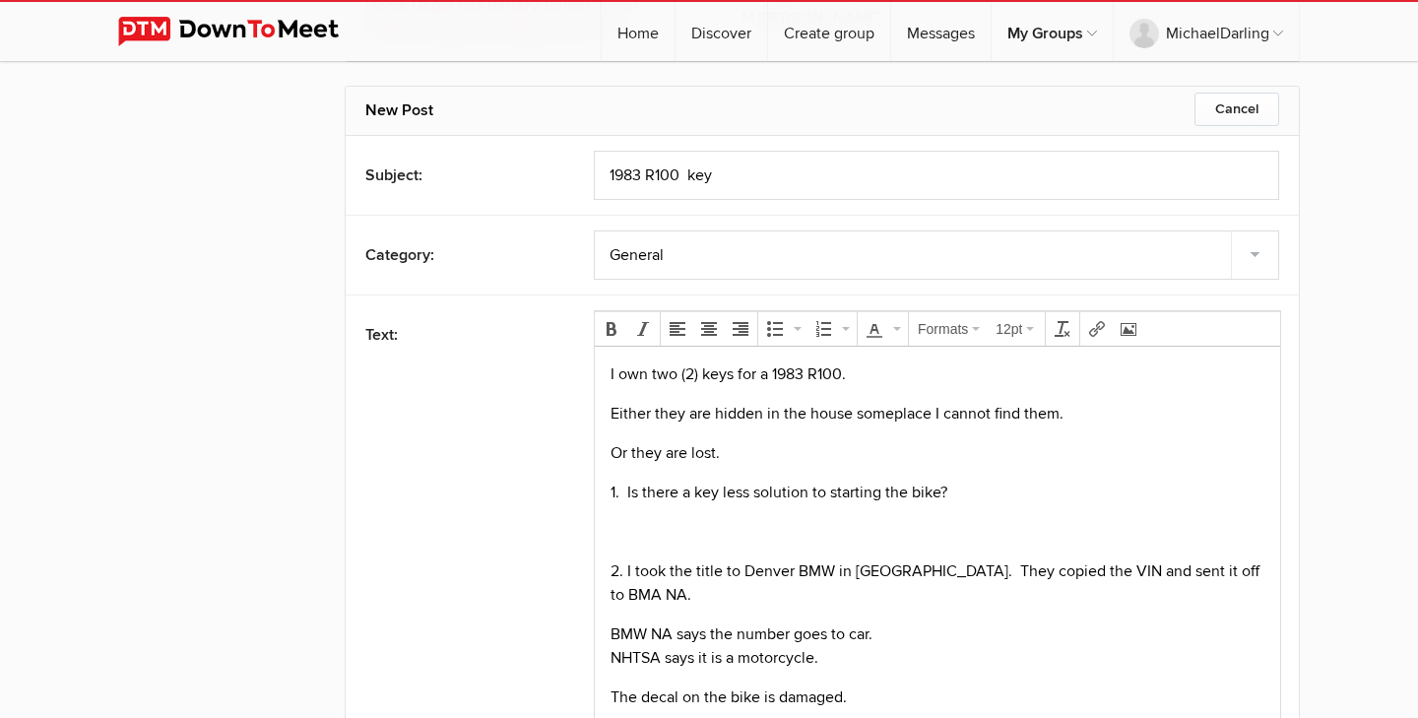
click at [662, 709] on body "I own two (2) keys for a 1983 R100. Either they are hidden in the house somepla…" at bounding box center [938, 618] width 670 height 514
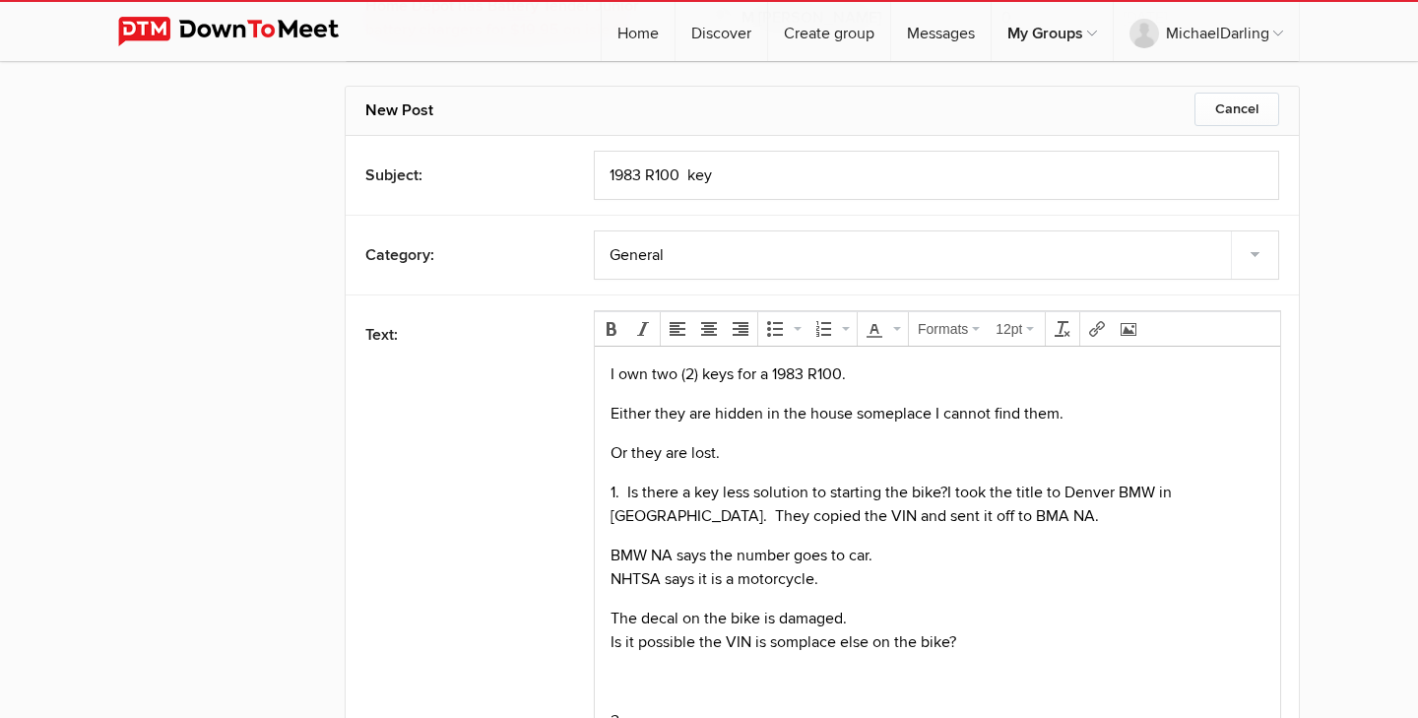
click at [958, 488] on p "1. Is there a key less solution to starting the bike? I took the title to Denve…" at bounding box center [938, 503] width 654 height 47
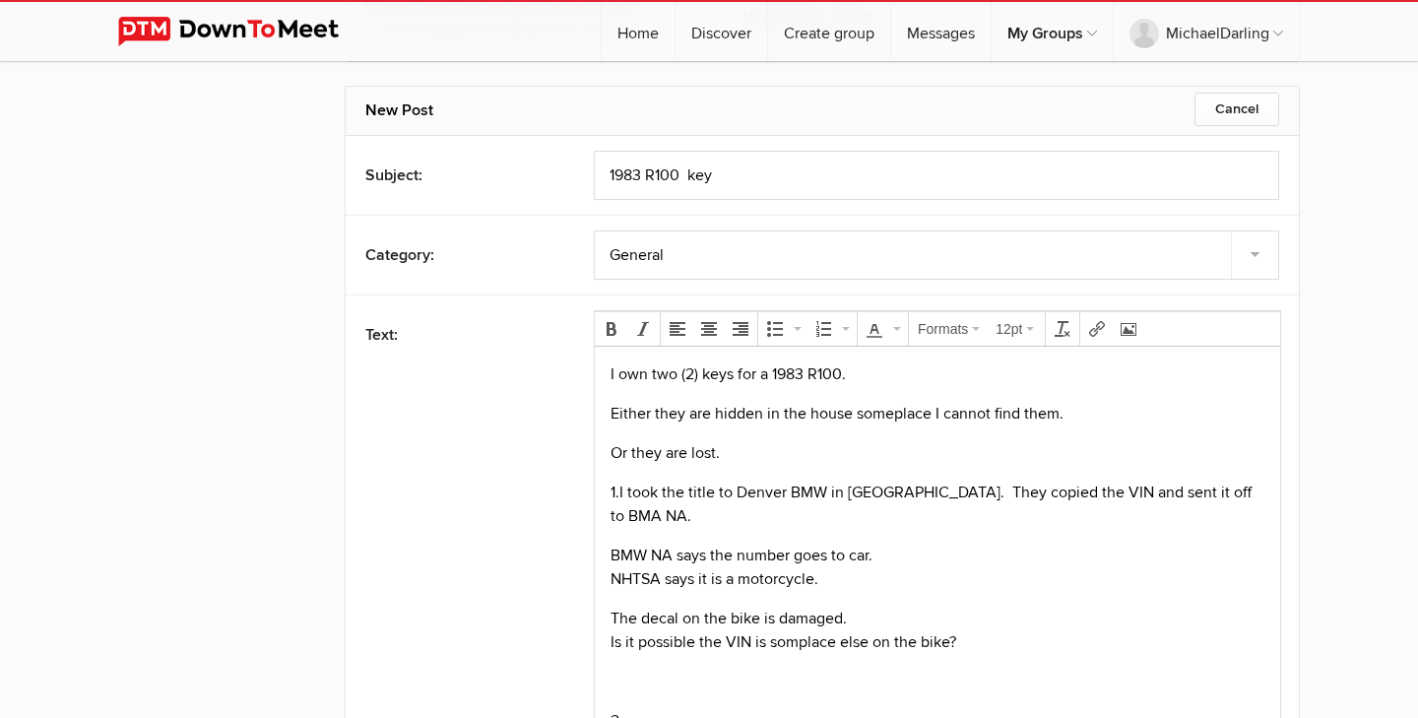
click at [677, 669] on p at bounding box center [938, 681] width 654 height 24
click at [661, 669] on p "2." at bounding box center [938, 681] width 654 height 24
click at [776, 457] on p "Or they are lost." at bounding box center [938, 452] width 654 height 24
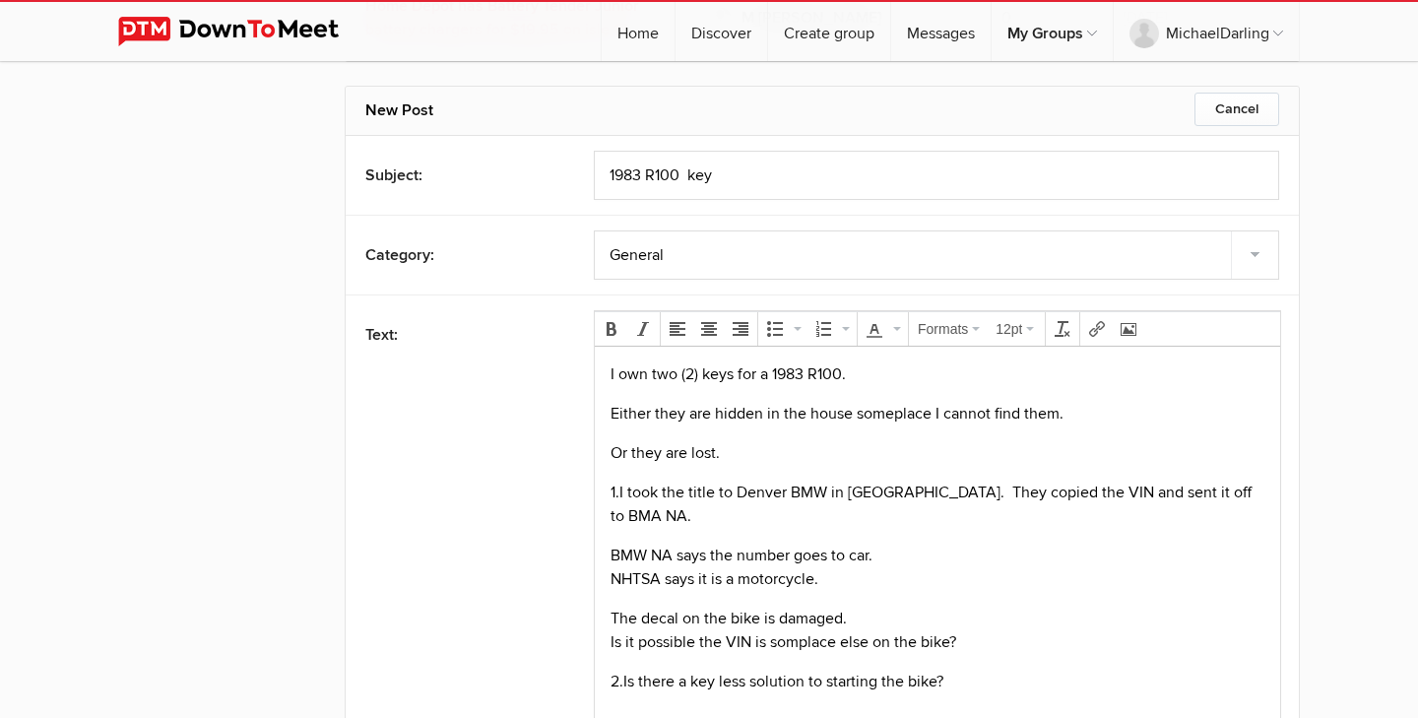
click at [874, 363] on p "I own two (2) keys for a 1983 R100." at bounding box center [938, 373] width 654 height 24
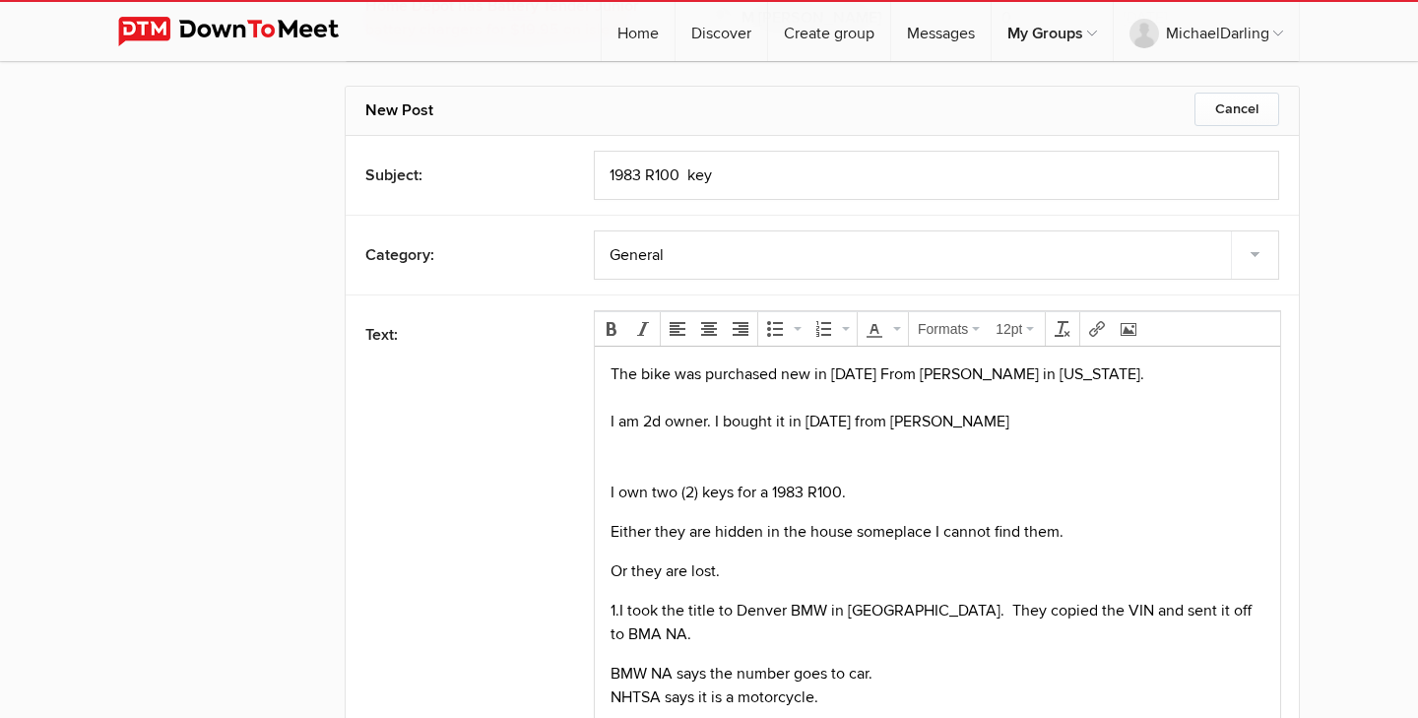
click at [878, 372] on p "The bike was purchased new in 1983 From Hans Kim Sr in New Jersey. I am 2d owne…" at bounding box center [938, 432] width 654 height 142
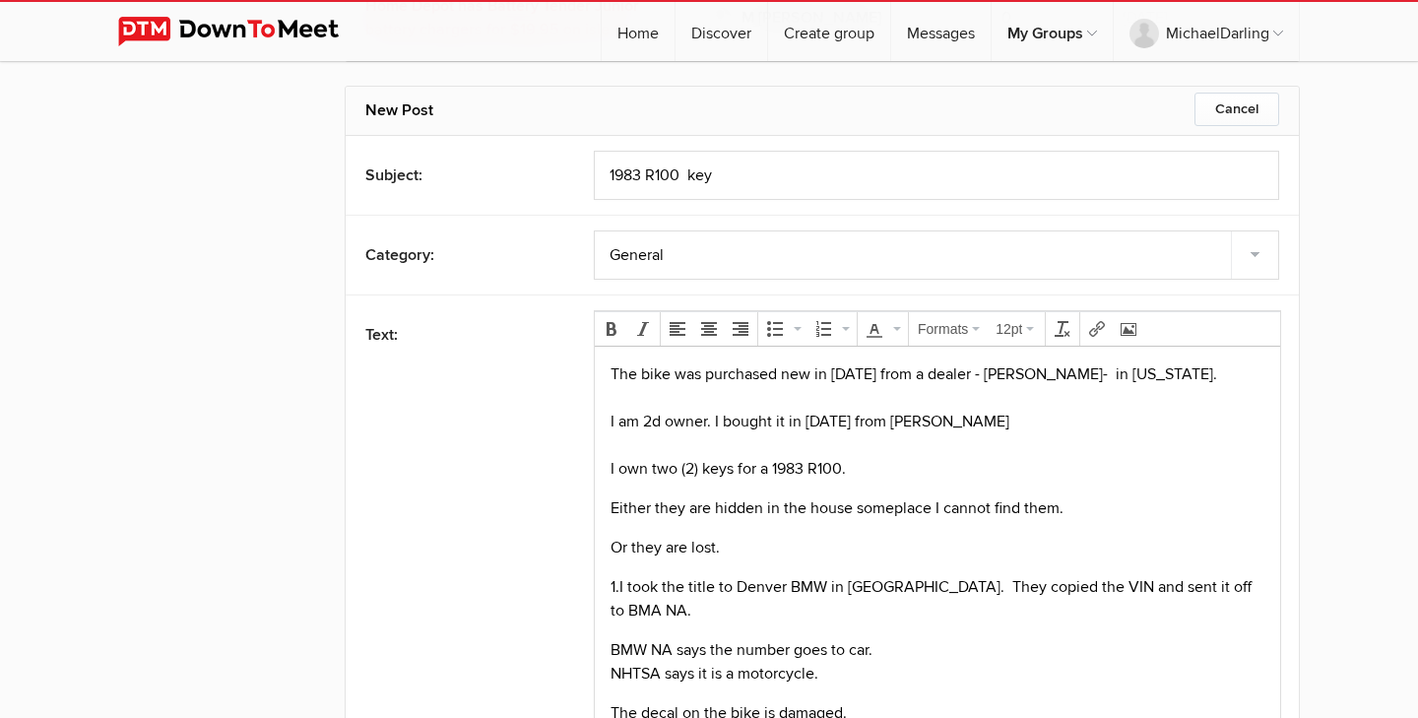
click at [824, 552] on p "Or they are lost." at bounding box center [938, 547] width 654 height 24
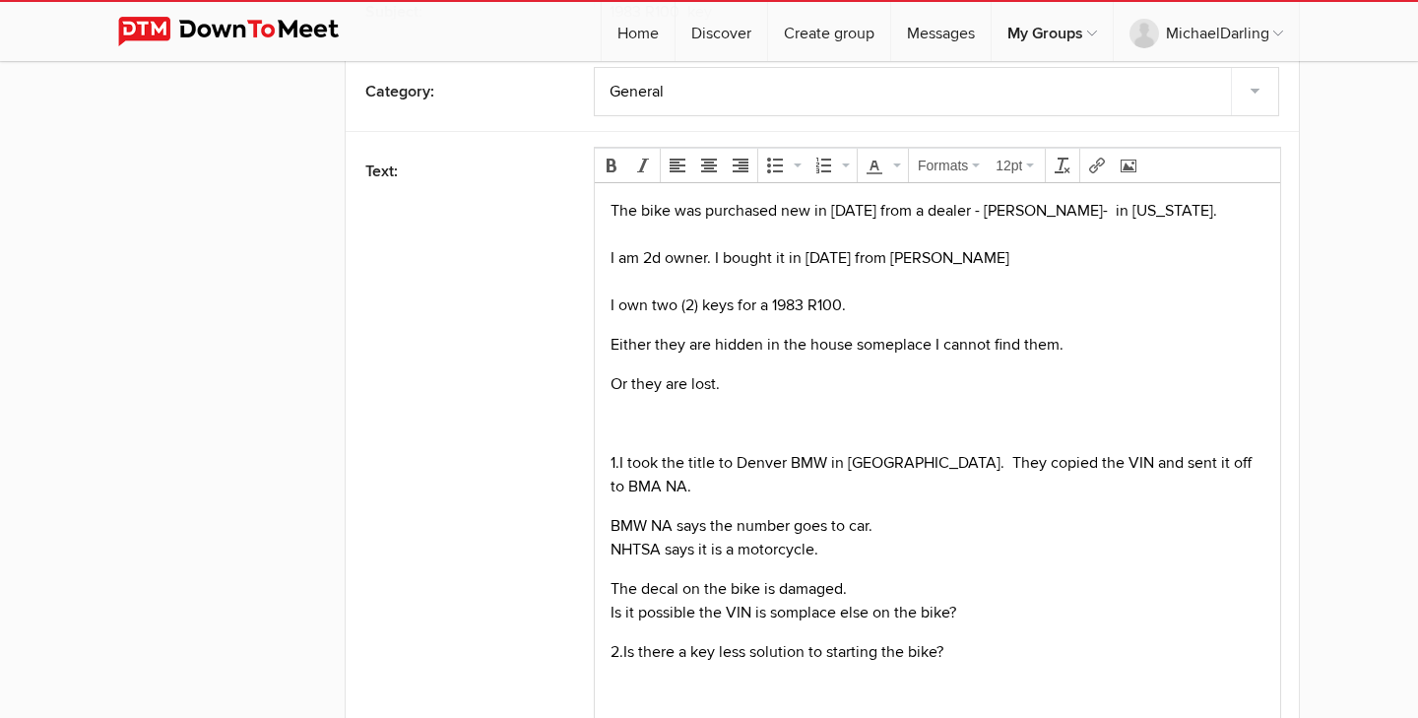
scroll to position [16868, 0]
click at [612, 606] on body "The bike was purchased new in 1983 from a dealer - Hans Kim Sr- in New Jersey. …" at bounding box center [938, 485] width 670 height 577
click at [647, 609] on body "The bike was purchased new in 1983 from a dealer - Hans Kim Sr- in New Jersey. …" at bounding box center [938, 485] width 670 height 577
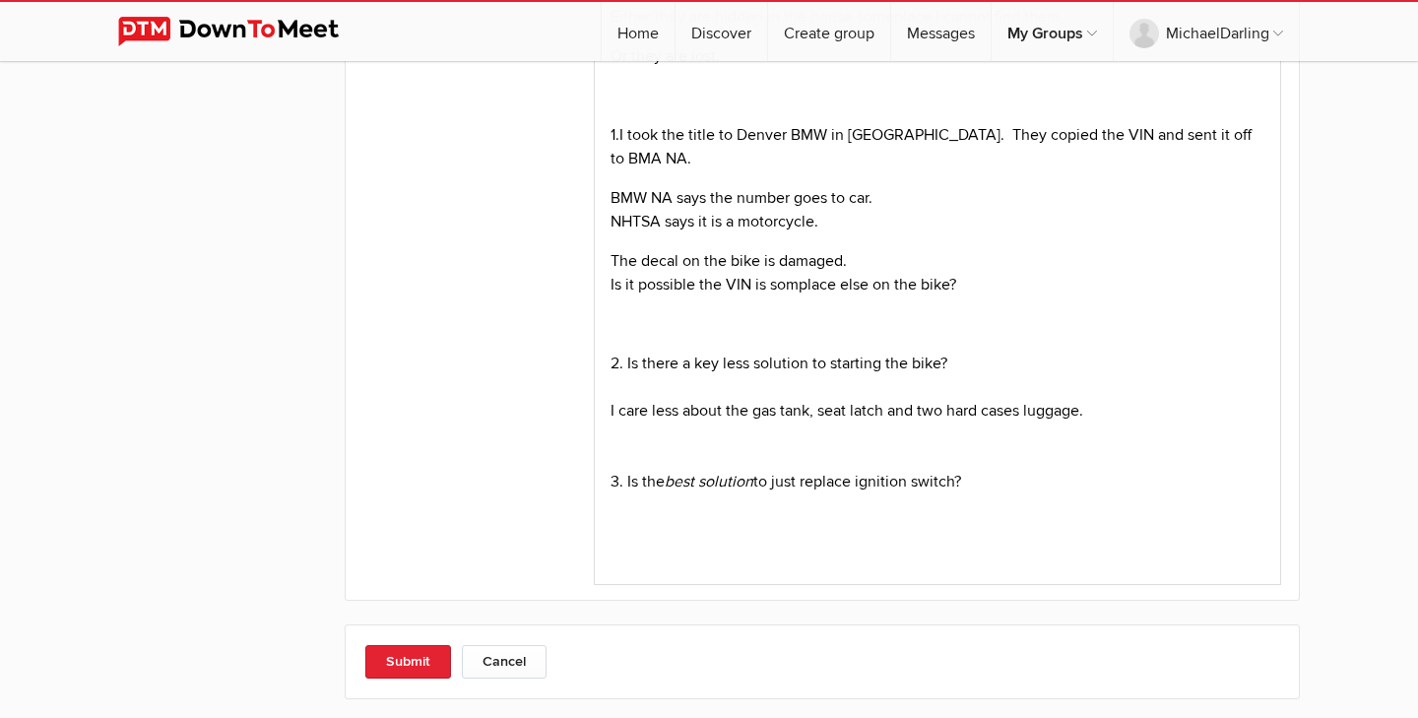
scroll to position [17196, 0]
click at [410, 644] on button "Submit" at bounding box center [408, 660] width 86 height 33
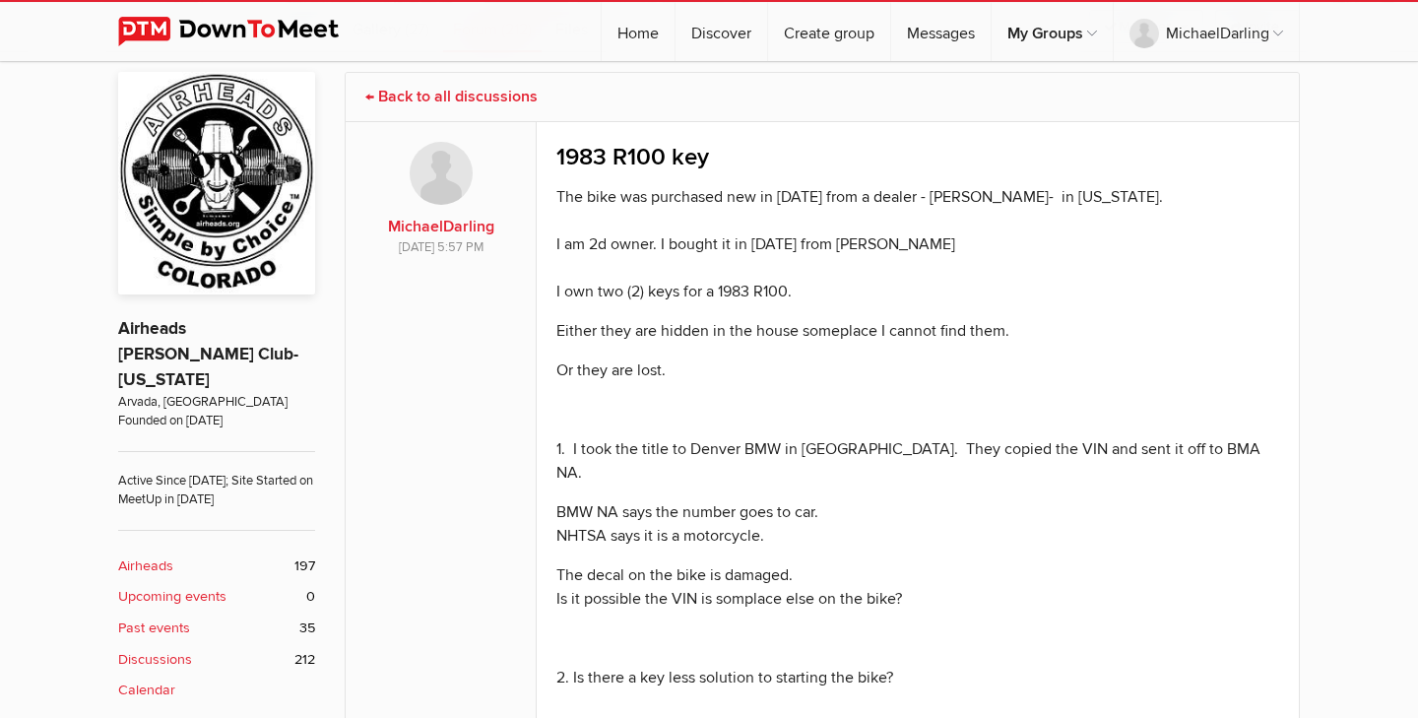
scroll to position [414, 0]
click at [446, 88] on link "← Back to all discussions" at bounding box center [451, 96] width 172 height 20
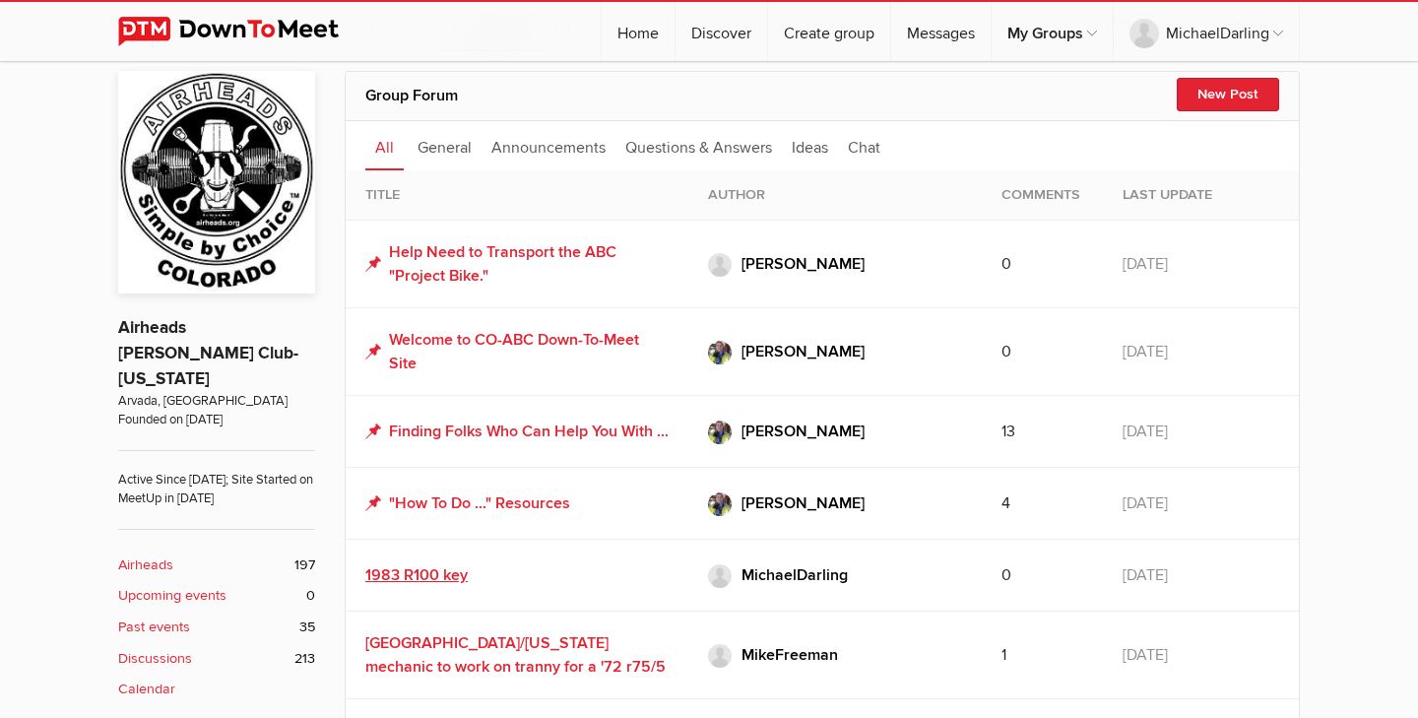
click at [428, 585] on link "1983 R100 key" at bounding box center [416, 575] width 102 height 20
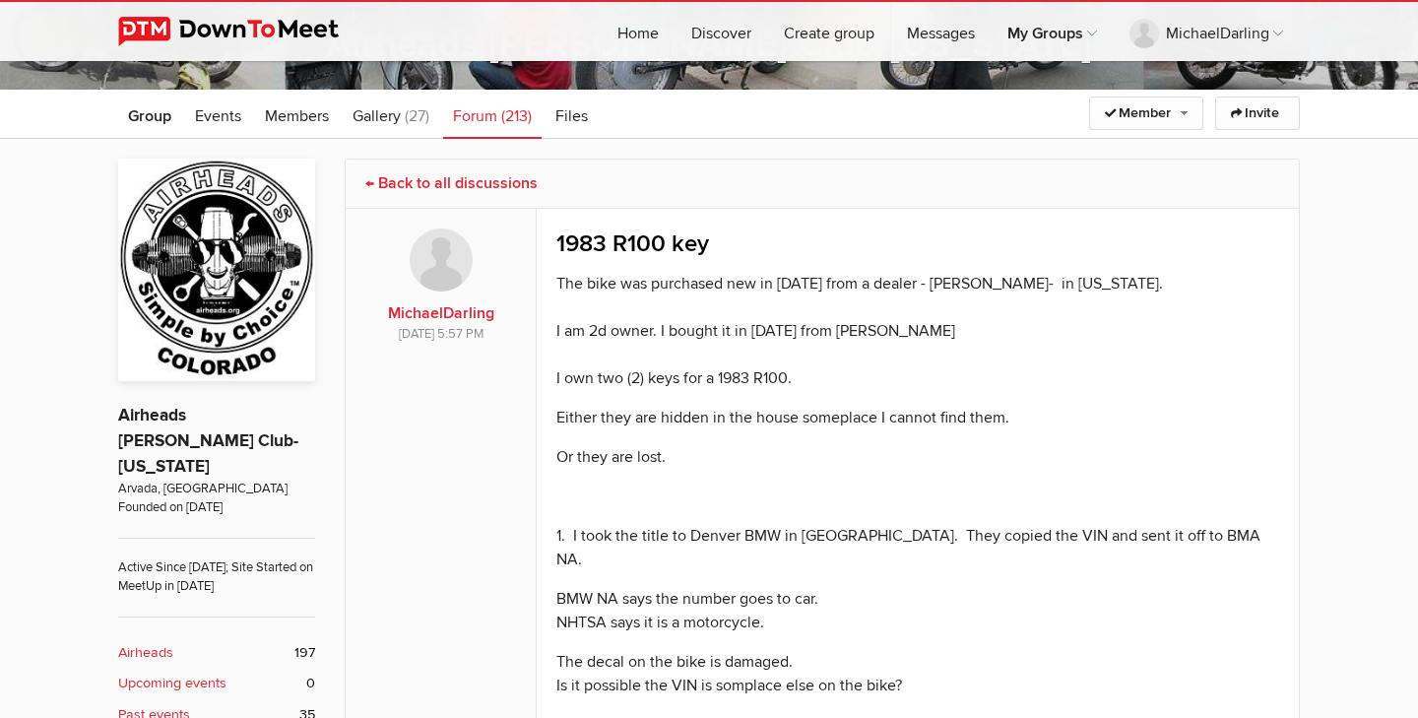
scroll to position [325, 0]
